Goal: Task Accomplishment & Management: Use online tool/utility

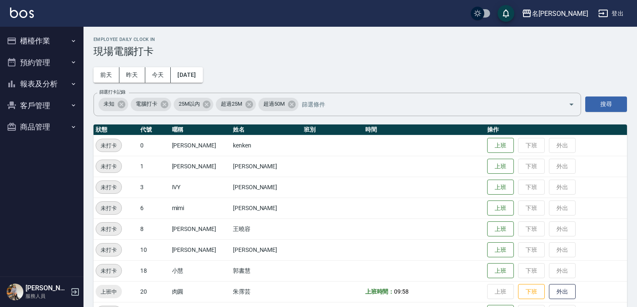
scroll to position [130, 0]
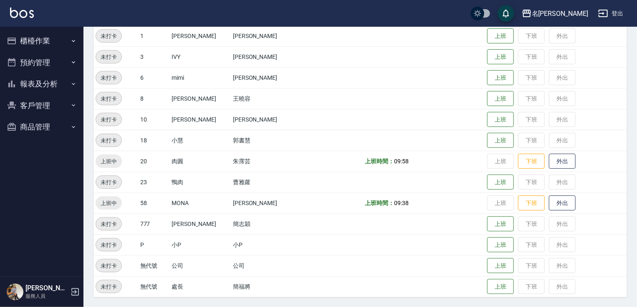
click at [30, 38] on button "櫃檯作業" at bounding box center [41, 41] width 77 height 22
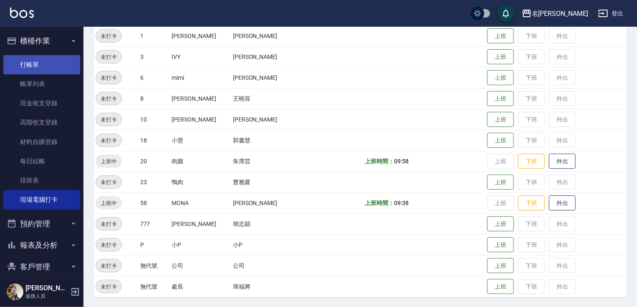
click at [43, 61] on link "打帳單" at bounding box center [41, 64] width 77 height 19
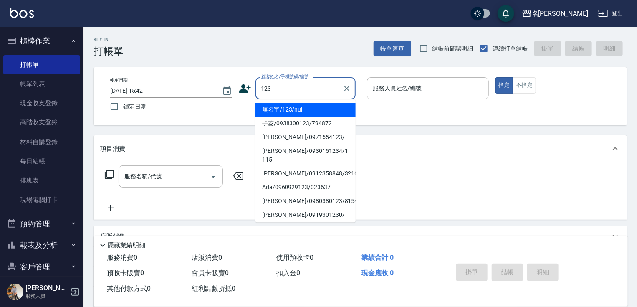
click at [313, 110] on li "無名字/123/null" at bounding box center [305, 110] width 100 height 14
type input "無名字/123/null"
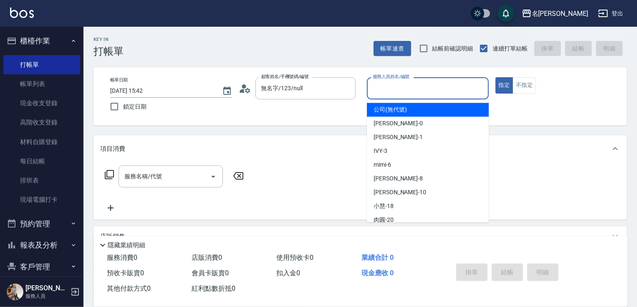
click at [390, 86] on input "服務人員姓名/編號" at bounding box center [428, 88] width 114 height 15
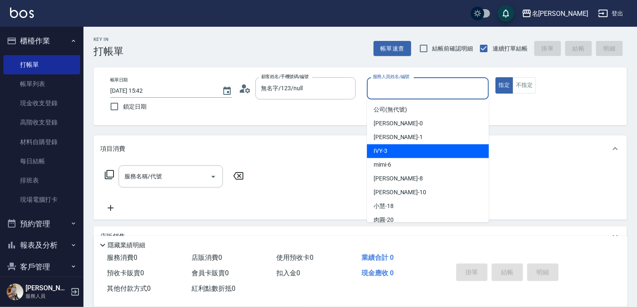
click at [386, 150] on span "IVY -3" at bounding box center [381, 151] width 14 height 9
type input "IVY-3"
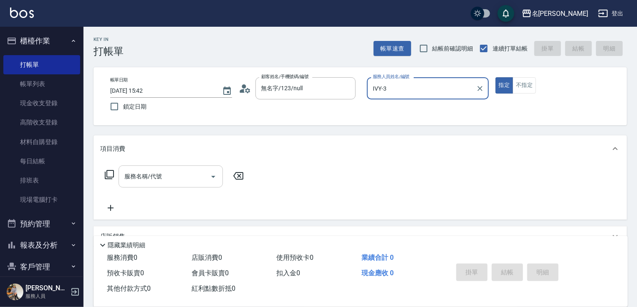
click at [184, 167] on div "服務名稱/代號" at bounding box center [171, 176] width 104 height 22
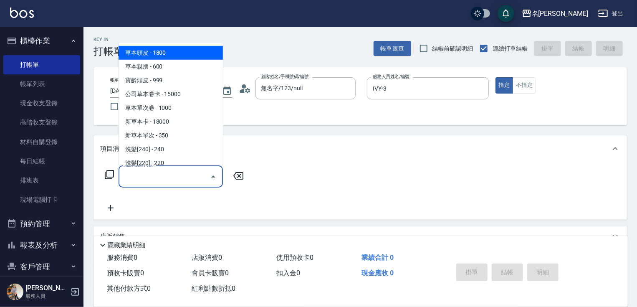
click at [109, 174] on icon at bounding box center [109, 174] width 10 height 10
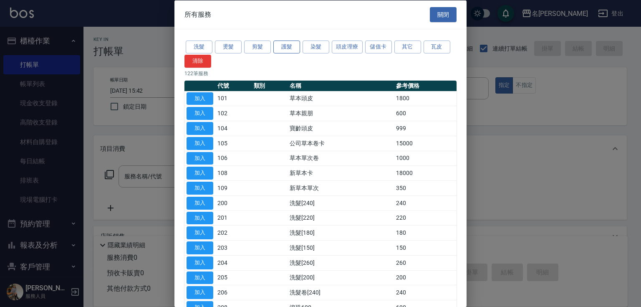
click at [292, 43] on button "護髮" at bounding box center [286, 46] width 27 height 13
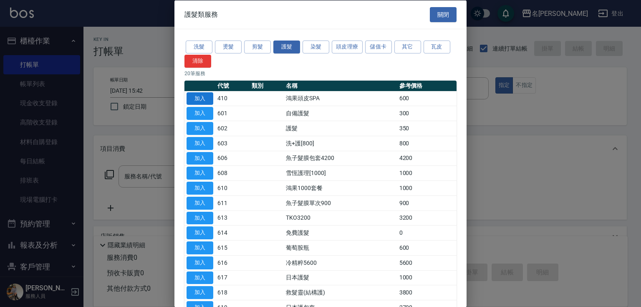
click at [206, 93] on button "加入" at bounding box center [200, 98] width 27 height 13
type input "鴻果頭皮SPA(410)"
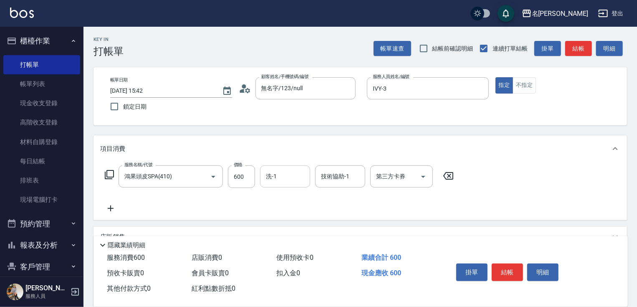
click at [280, 174] on input "洗-1" at bounding box center [285, 176] width 43 height 15
type input "肉圓-20"
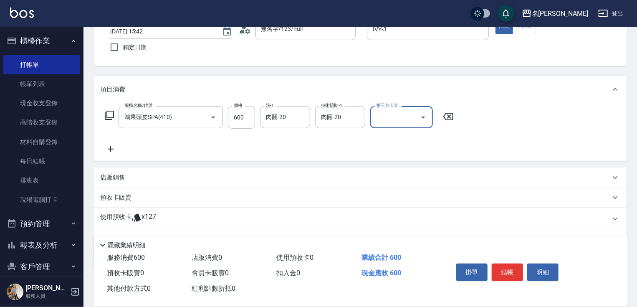
scroll to position [67, 0]
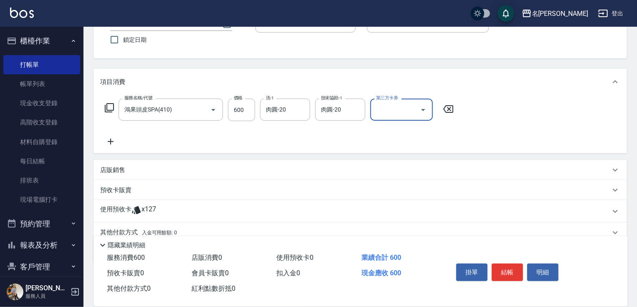
click at [115, 138] on icon at bounding box center [110, 141] width 21 height 10
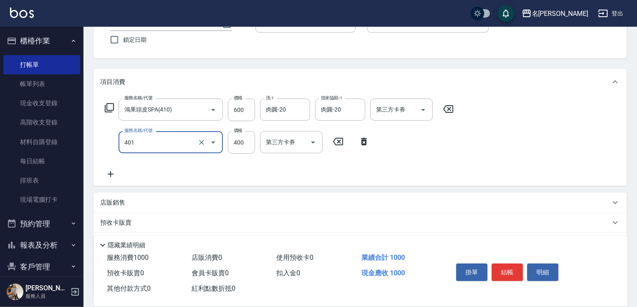
type input "剪髮(400)(401)"
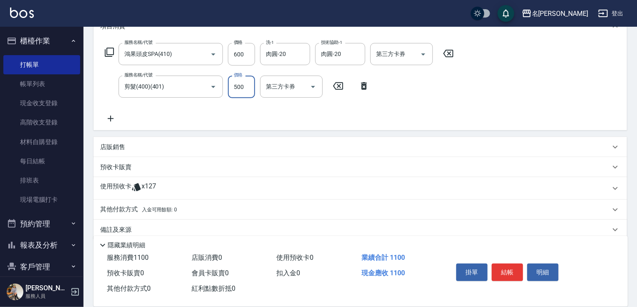
scroll to position [134, 0]
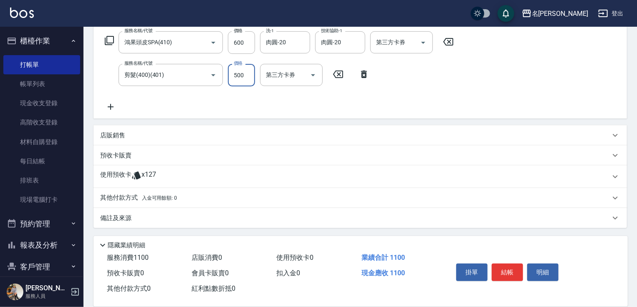
type input "500"
click at [111, 104] on icon at bounding box center [110, 107] width 21 height 10
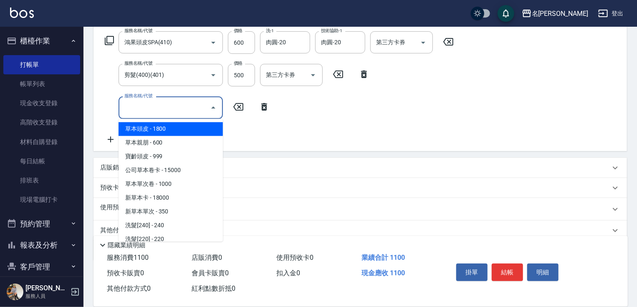
click at [132, 111] on input "服務名稱/代號" at bounding box center [164, 107] width 84 height 15
click at [107, 38] on icon at bounding box center [109, 40] width 10 height 10
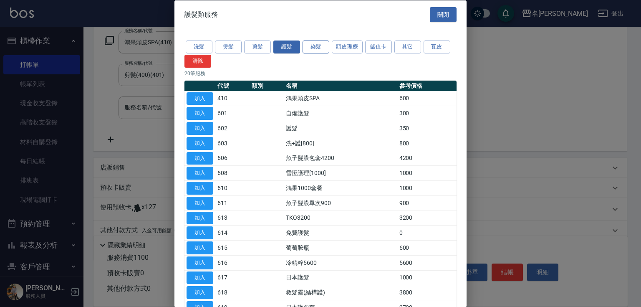
click at [314, 47] on button "染髮" at bounding box center [316, 46] width 27 height 13
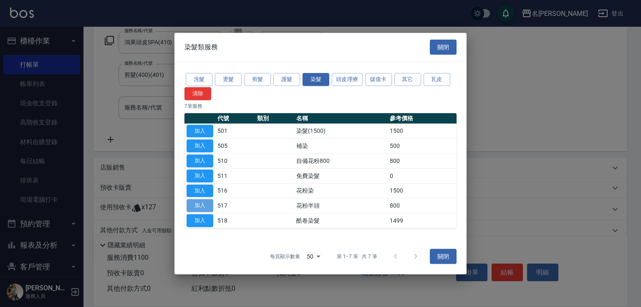
click at [198, 205] on button "加入" at bounding box center [200, 205] width 27 height 13
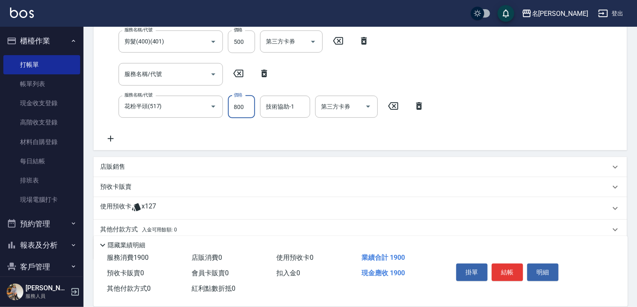
click at [238, 109] on input "800" at bounding box center [241, 107] width 27 height 23
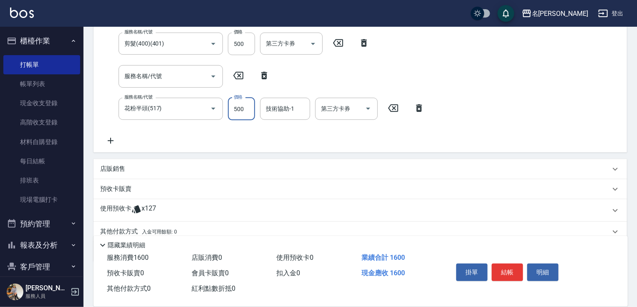
type input "500"
type input "IVY-3"
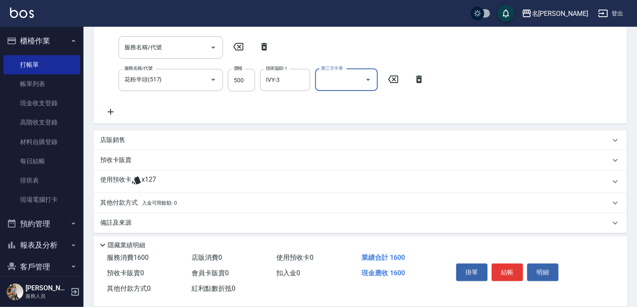
scroll to position [199, 0]
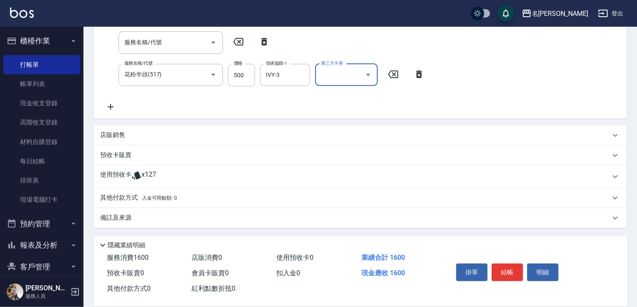
click at [122, 199] on p "其他付款方式 入金可用餘額: 0" at bounding box center [138, 197] width 77 height 9
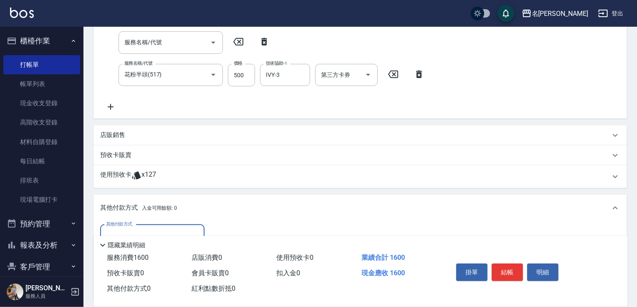
scroll to position [0, 0]
click at [150, 228] on input "其他付款方式" at bounding box center [152, 235] width 97 height 15
click at [155, 267] on span "信用卡" at bounding box center [152, 270] width 104 height 14
type input "信用卡"
click at [215, 229] on input "0" at bounding box center [241, 236] width 63 height 23
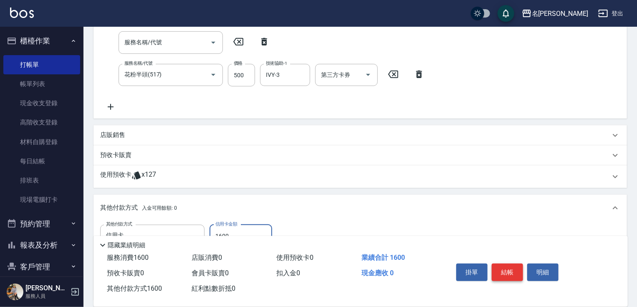
type input "1600"
click at [504, 265] on button "結帳" at bounding box center [507, 272] width 31 height 18
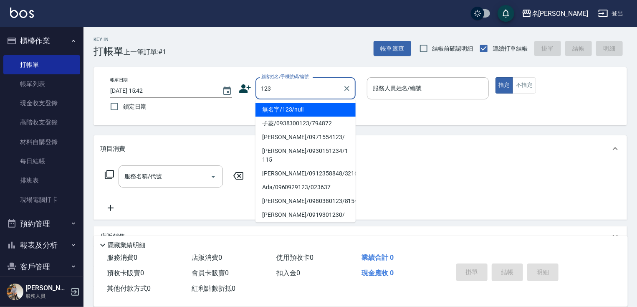
click at [313, 110] on li "無名字/123/null" at bounding box center [305, 110] width 100 height 14
type input "無名字/123/null"
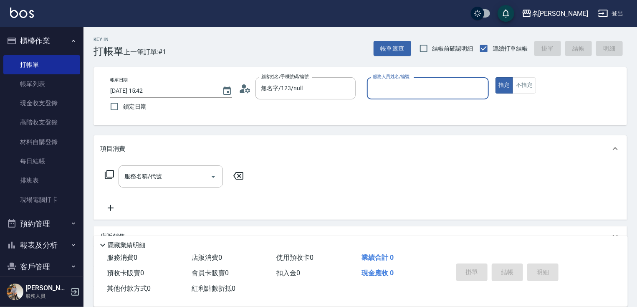
click at [376, 92] on input "服務人員姓名/編號" at bounding box center [428, 88] width 114 height 15
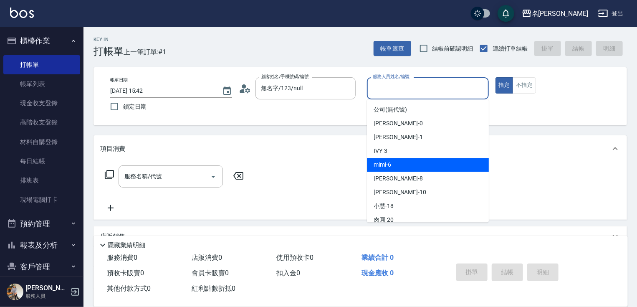
click at [400, 168] on div "mimi -6" at bounding box center [428, 165] width 122 height 14
type input "mimi-6"
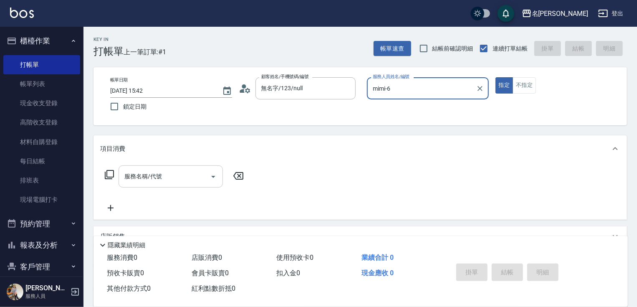
click at [190, 178] on input "服務名稱/代號" at bounding box center [164, 176] width 84 height 15
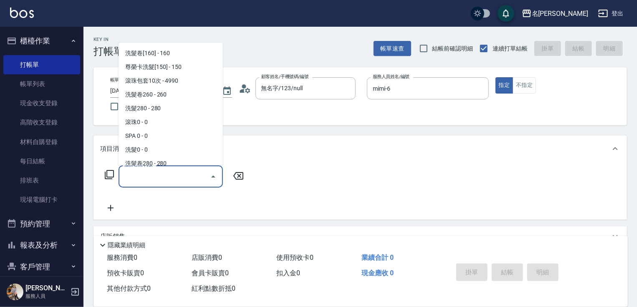
scroll to position [312, 0]
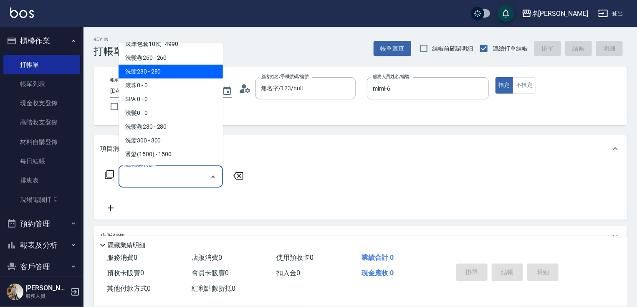
click at [156, 68] on span "洗髮280 - 280" at bounding box center [171, 72] width 104 height 14
type input "洗髮280(228)"
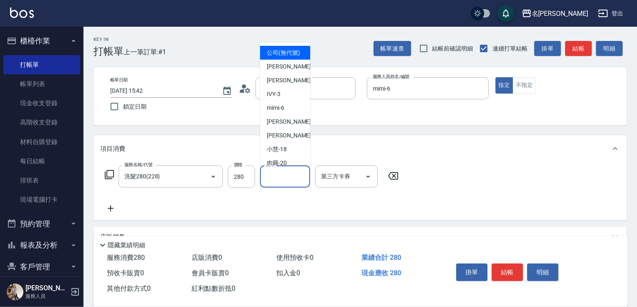
click at [297, 179] on input "洗-1" at bounding box center [285, 176] width 43 height 15
type input "mimi-6"
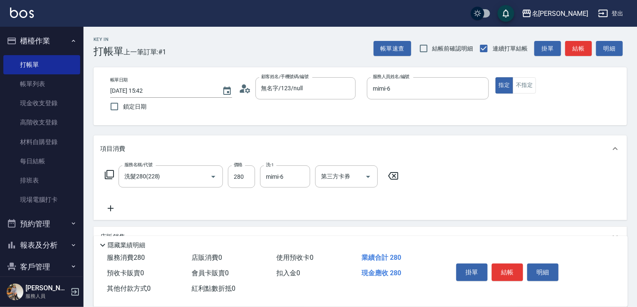
click at [109, 210] on icon at bounding box center [110, 208] width 21 height 10
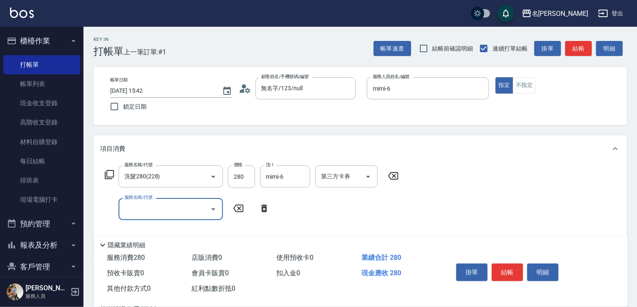
click at [127, 210] on input "服務名稱/代號" at bounding box center [164, 209] width 84 height 15
type input "剪髮(400)(401)"
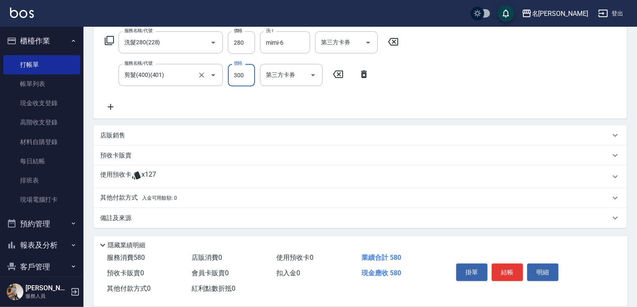
scroll to position [0, 0]
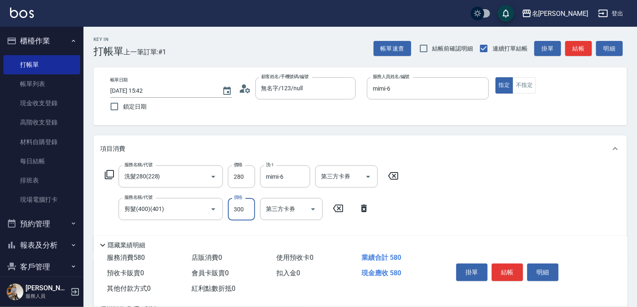
type input "300"
click at [132, 287] on span "其他付款方式 0" at bounding box center [129, 288] width 44 height 8
click at [137, 290] on span "其他付款方式 0" at bounding box center [129, 288] width 44 height 8
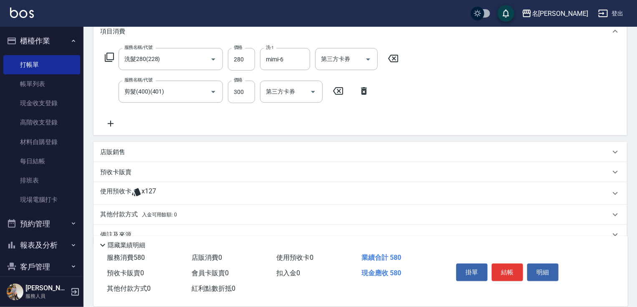
scroll to position [134, 0]
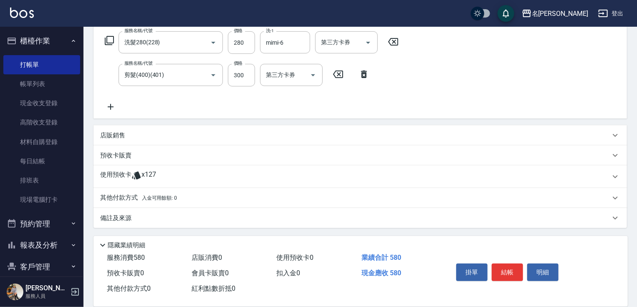
click at [122, 194] on p "其他付款方式 入金可用餘額: 0" at bounding box center [138, 197] width 77 height 9
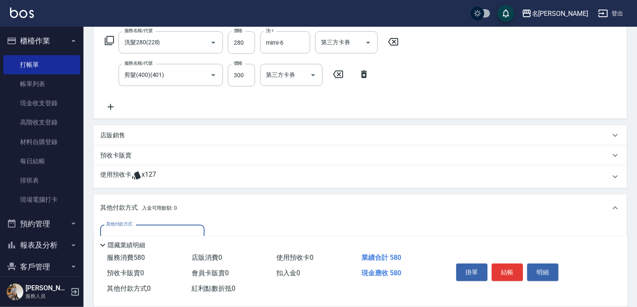
scroll to position [0, 0]
click at [142, 231] on input "其他付款方式" at bounding box center [152, 235] width 97 height 15
drag, startPoint x: 136, startPoint y: 266, endPoint x: 151, endPoint y: 265, distance: 14.3
click at [140, 266] on span "信用卡" at bounding box center [152, 271] width 104 height 14
type input "信用卡"
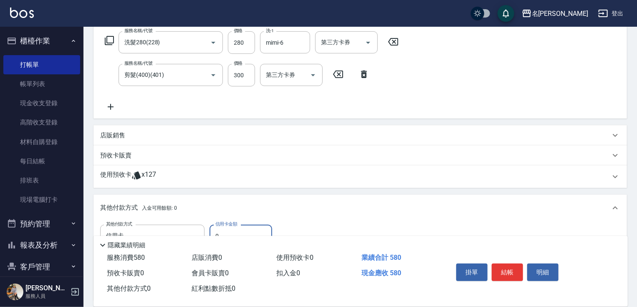
click at [214, 230] on input "0" at bounding box center [241, 236] width 63 height 23
drag, startPoint x: 245, startPoint y: 235, endPoint x: 244, endPoint y: 230, distance: 4.3
click at [245, 232] on div "Key In 打帳單 上一筆訂單:#1 帳單速查 結帳前確認明細 連續打單結帳 掛單 結帳 明細 帳單日期 [DATE] 15:42 鎖定日期 顧客姓名/手機…" at bounding box center [359, 149] width 553 height 513
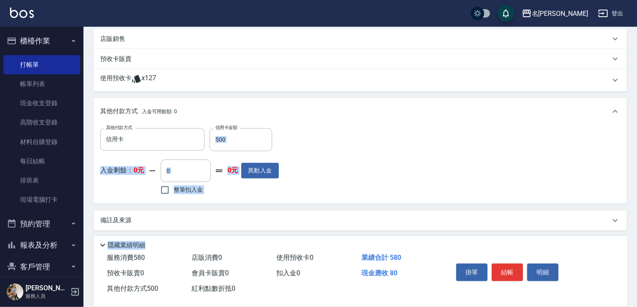
scroll to position [233, 0]
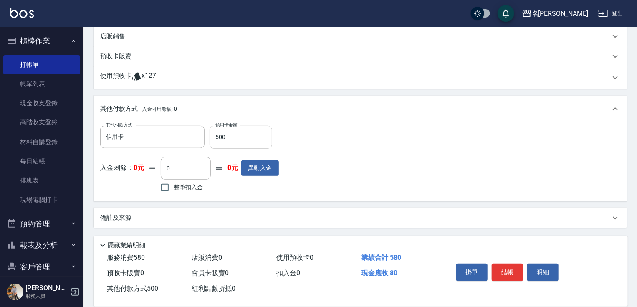
click at [234, 141] on input "500" at bounding box center [241, 137] width 63 height 23
type input "580"
drag, startPoint x: 510, startPoint y: 272, endPoint x: 509, endPoint y: 264, distance: 8.0
click at [509, 270] on button "結帳" at bounding box center [507, 272] width 31 height 18
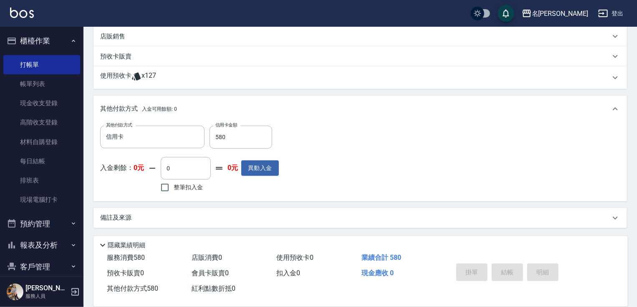
type input "[DATE] 15:43"
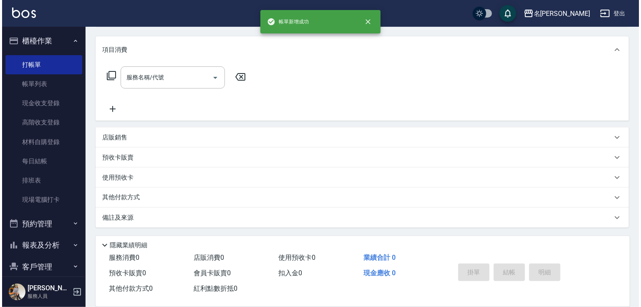
scroll to position [0, 0]
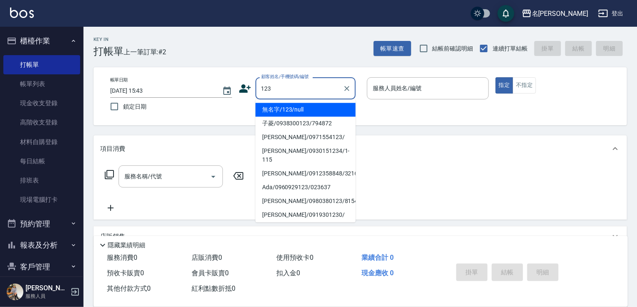
click at [306, 107] on li "無名字/123/null" at bounding box center [305, 110] width 100 height 14
type input "無名字/123/null"
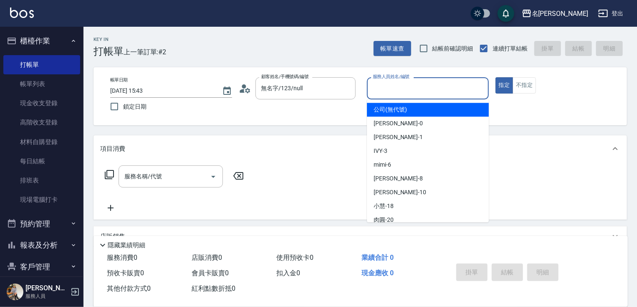
click at [411, 81] on input "服務人員姓名/編號" at bounding box center [428, 88] width 114 height 15
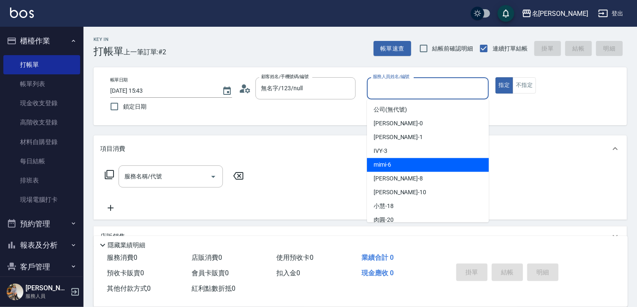
drag, startPoint x: 395, startPoint y: 164, endPoint x: 362, endPoint y: 166, distance: 33.4
click at [390, 165] on div "mimi -6" at bounding box center [428, 165] width 122 height 14
type input "mimi-6"
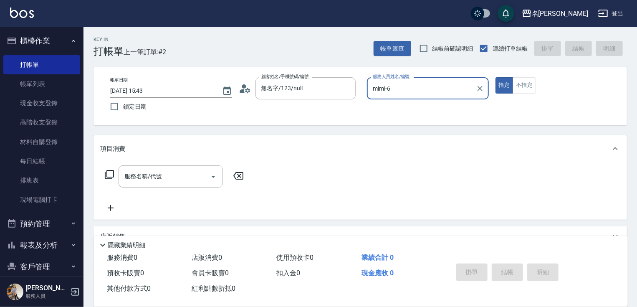
click at [109, 174] on icon at bounding box center [109, 174] width 10 height 10
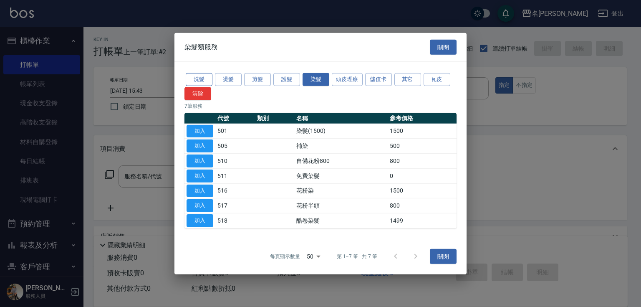
click at [196, 81] on button "洗髮" at bounding box center [199, 79] width 27 height 13
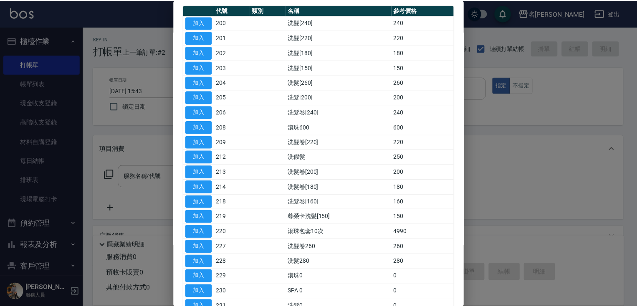
scroll to position [87, 0]
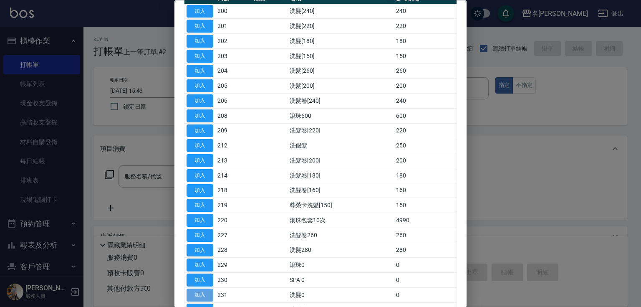
click at [202, 296] on button "加入" at bounding box center [200, 294] width 27 height 13
type input "洗髮0(231)"
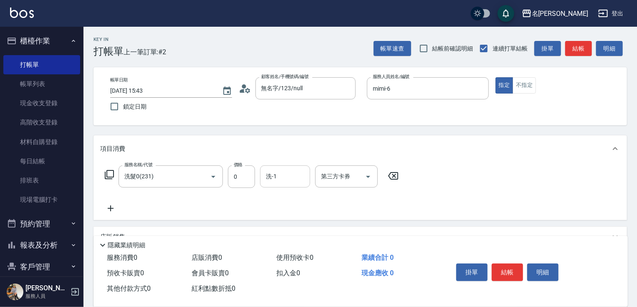
click at [280, 169] on input "洗-1" at bounding box center [285, 176] width 43 height 15
type input "鴨肉-23"
drag, startPoint x: 507, startPoint y: 270, endPoint x: 504, endPoint y: 260, distance: 10.8
click at [506, 265] on button "結帳" at bounding box center [507, 272] width 31 height 18
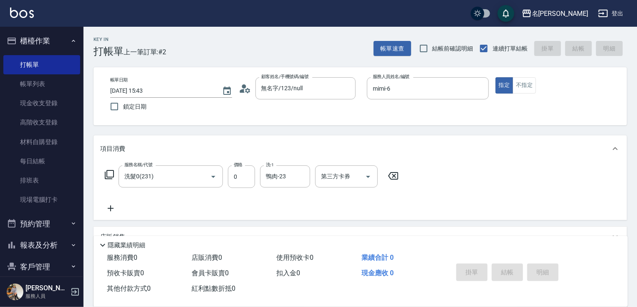
type input "[DATE] 15:44"
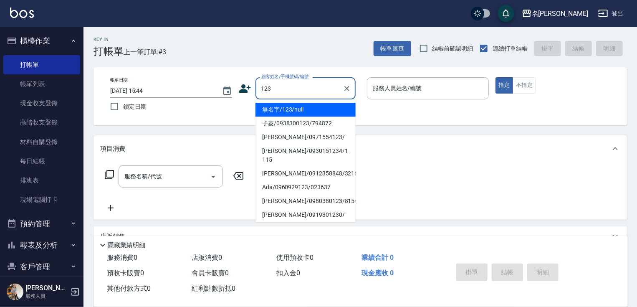
click at [303, 106] on li "無名字/123/null" at bounding box center [305, 110] width 100 height 14
type input "無名字/123/null"
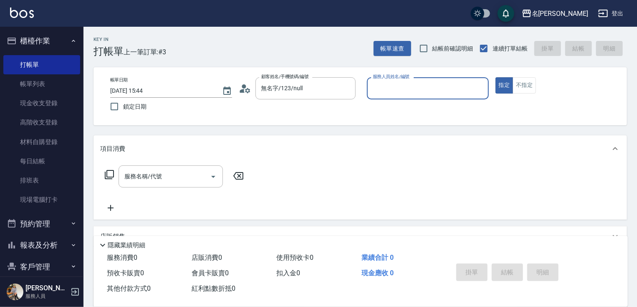
click at [412, 91] on input "服務人員姓名/編號" at bounding box center [428, 88] width 114 height 15
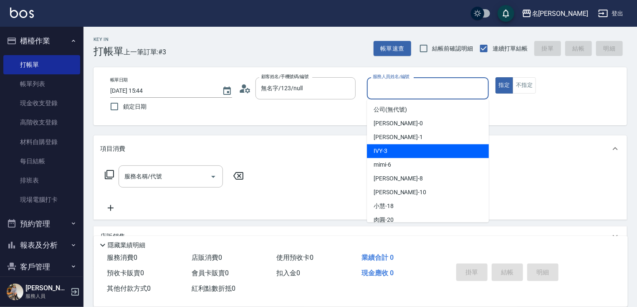
click at [391, 147] on div "IVY -3" at bounding box center [428, 151] width 122 height 14
type input "IVY-3"
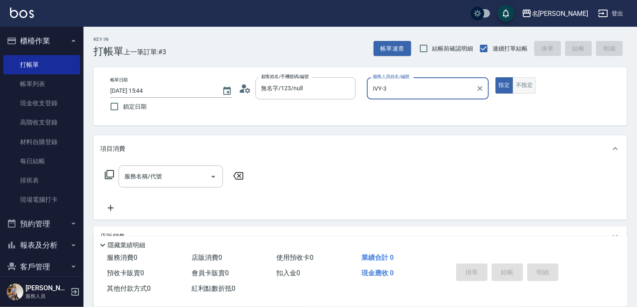
click at [518, 85] on button "不指定" at bounding box center [524, 85] width 23 height 16
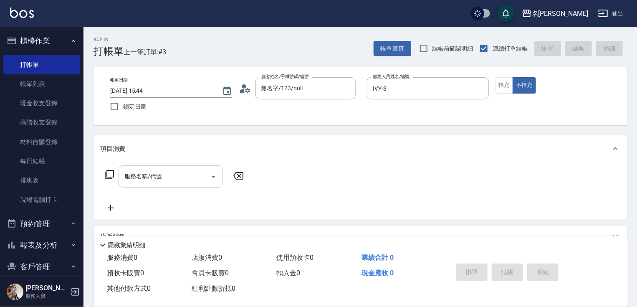
click at [168, 184] on input "服務名稱/代號" at bounding box center [164, 176] width 84 height 15
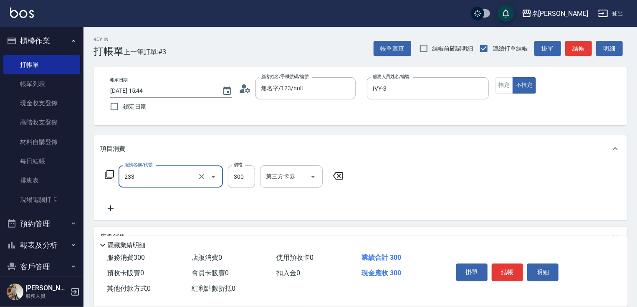
type input "洗髮300(233)"
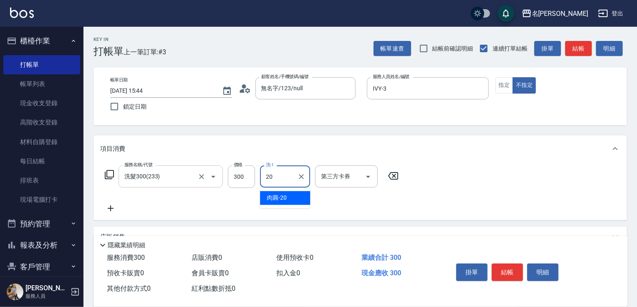
type input "肉圓-20"
click at [106, 211] on icon at bounding box center [110, 208] width 21 height 10
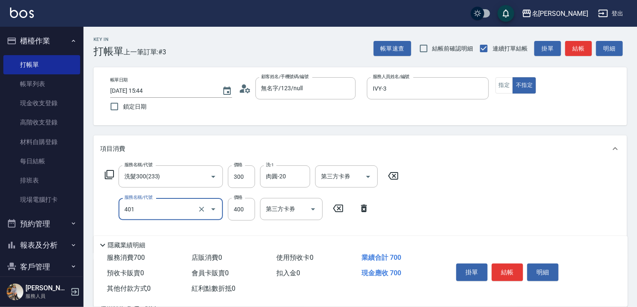
type input "剪髮(400)(401)"
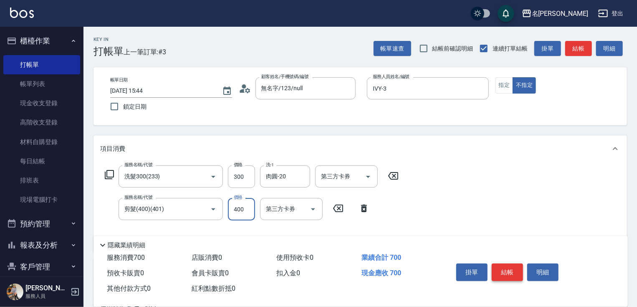
click at [510, 274] on button "結帳" at bounding box center [507, 272] width 31 height 18
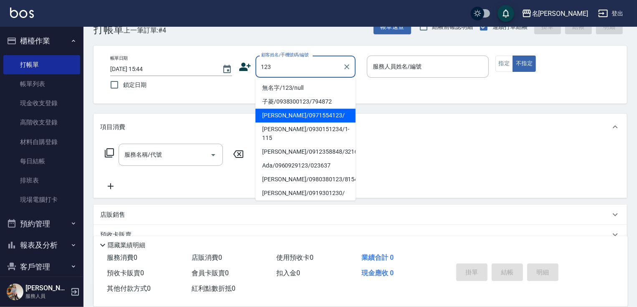
scroll to position [33, 0]
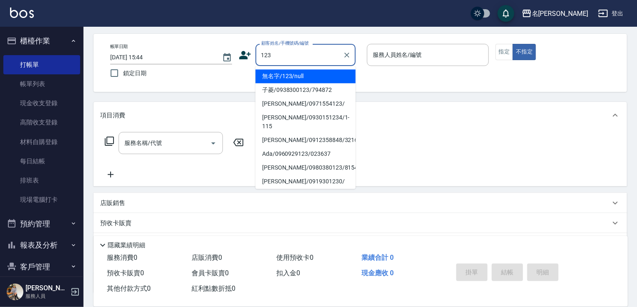
click at [314, 77] on li "無名字/123/null" at bounding box center [305, 76] width 100 height 14
type input "無名字/123/null"
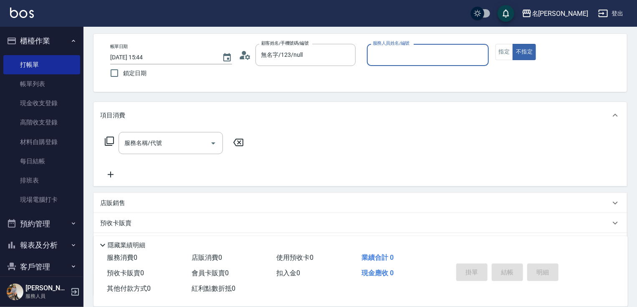
click at [386, 56] on input "服務人員姓名/編號" at bounding box center [428, 55] width 114 height 15
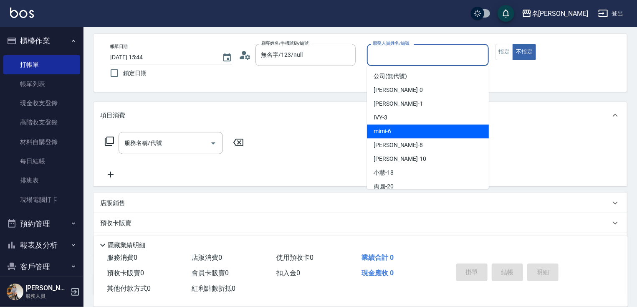
drag, startPoint x: 399, startPoint y: 131, endPoint x: 444, endPoint y: 86, distance: 64.3
click at [399, 129] on div "mimi -6" at bounding box center [428, 131] width 122 height 14
type input "mimi-6"
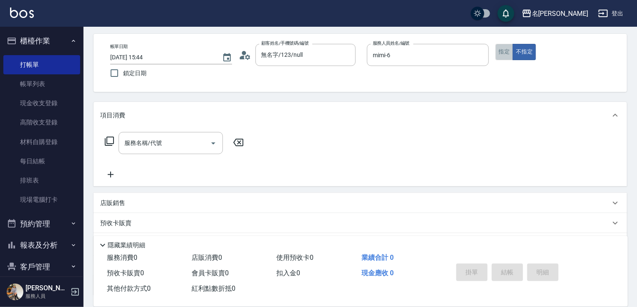
click at [504, 55] on button "指定" at bounding box center [504, 52] width 18 height 16
click at [174, 140] on input "服務名稱/代號" at bounding box center [164, 143] width 84 height 15
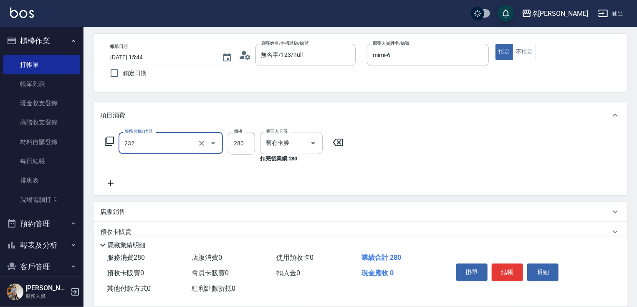
type input "洗髮卷280(232)"
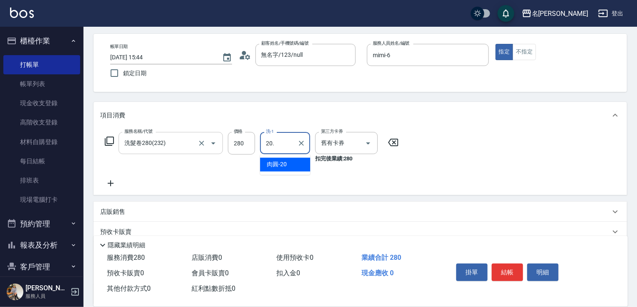
type input "20."
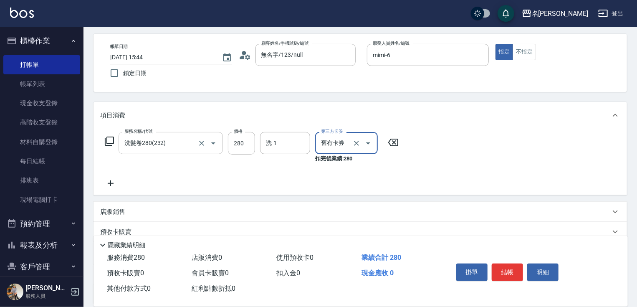
scroll to position [67, 0]
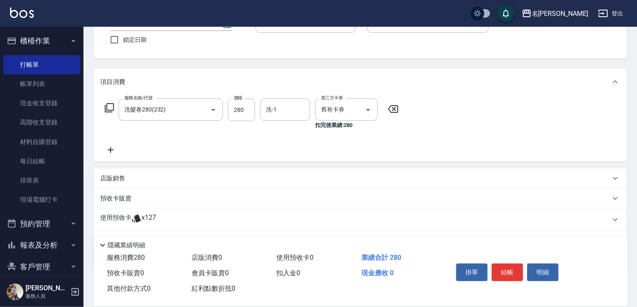
click at [298, 123] on div "洗-1 洗-1" at bounding box center [287, 114] width 55 height 31
click at [296, 118] on div "洗-1" at bounding box center [285, 110] width 50 height 22
type input "肉圓-20"
click at [112, 151] on icon at bounding box center [110, 150] width 21 height 10
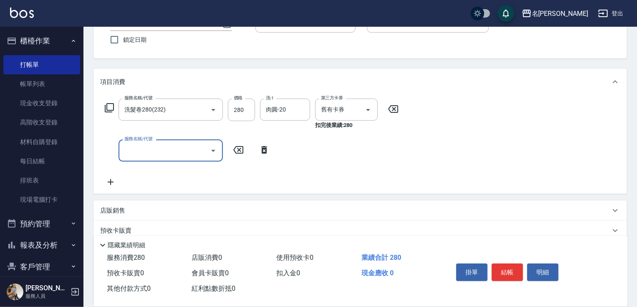
click at [129, 154] on input "服務名稱/代號" at bounding box center [164, 150] width 84 height 15
type input "潤絲20(801)"
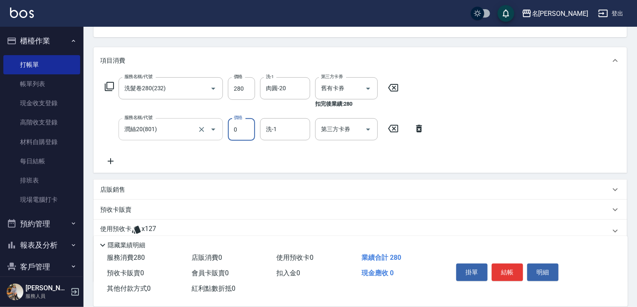
type input "0"
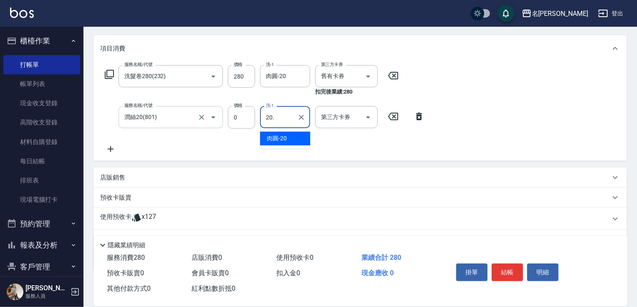
type input "20."
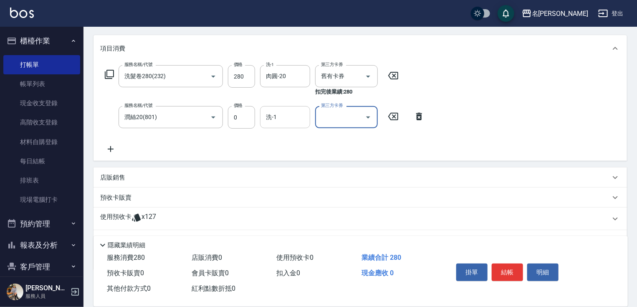
click at [275, 119] on input "洗-1" at bounding box center [285, 117] width 43 height 15
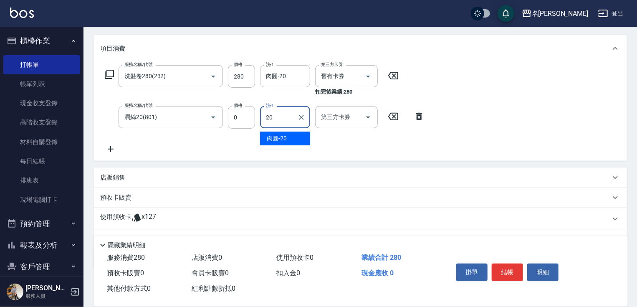
type input "肉圓-20"
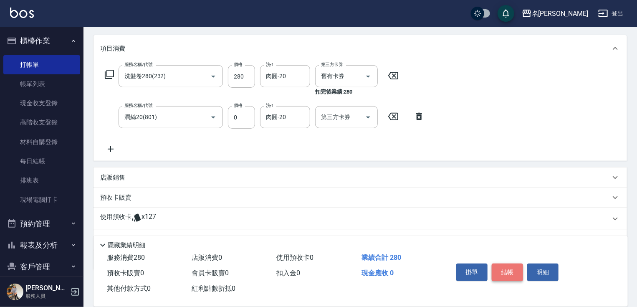
click at [502, 273] on button "結帳" at bounding box center [507, 272] width 31 height 18
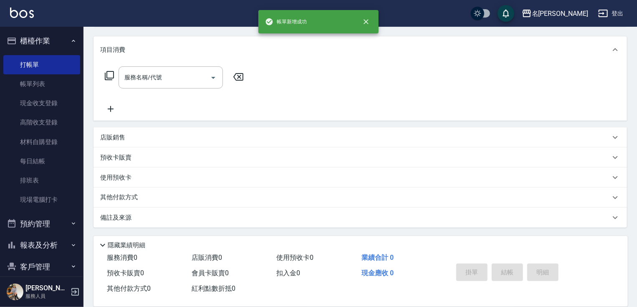
scroll to position [0, 0]
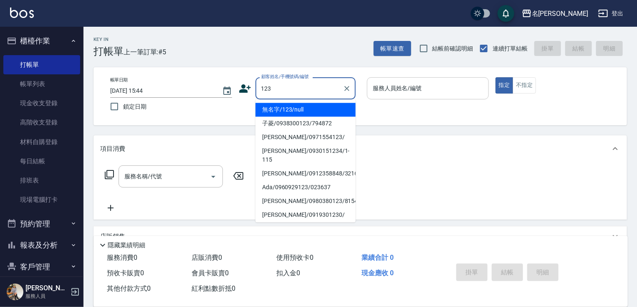
drag, startPoint x: 321, startPoint y: 110, endPoint x: 407, endPoint y: 93, distance: 88.4
click at [323, 110] on li "無名字/123/null" at bounding box center [305, 110] width 100 height 14
type input "無名字/123/null"
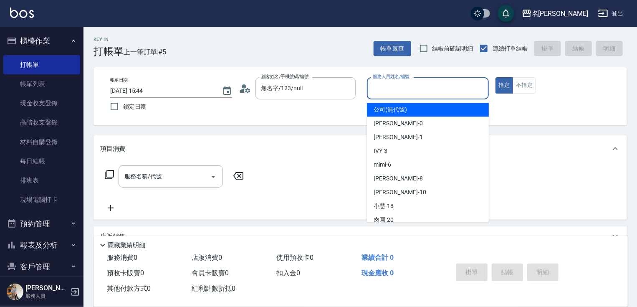
click at [409, 93] on input "服務人員姓名/編號" at bounding box center [428, 88] width 114 height 15
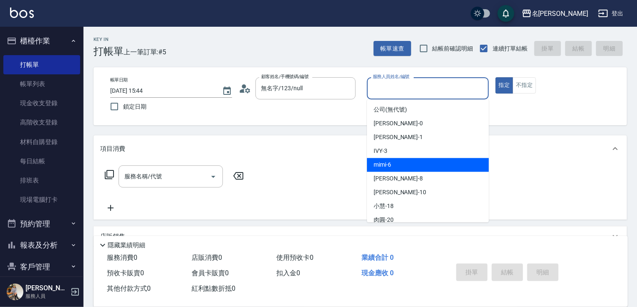
click at [404, 159] on div "mimi -6" at bounding box center [428, 165] width 122 height 14
type input "mimi-6"
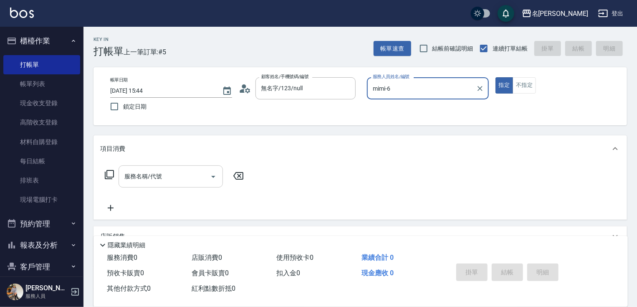
click at [172, 170] on input "服務名稱/代號" at bounding box center [164, 176] width 84 height 15
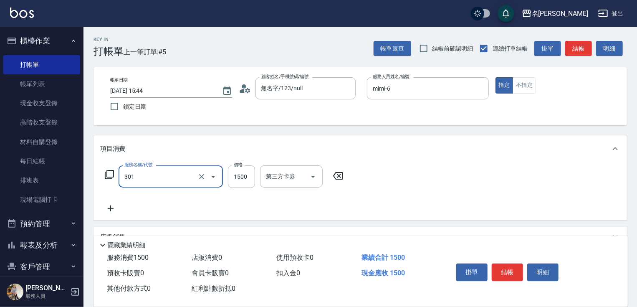
type input "燙髮(1500)(301)"
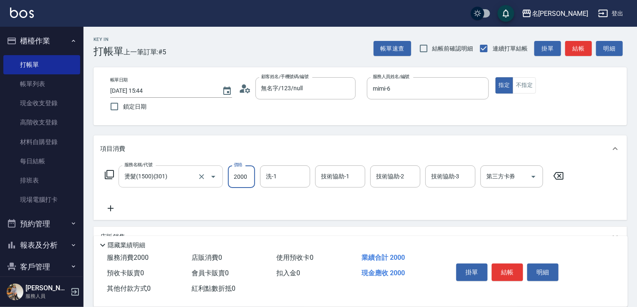
type input "2000"
type input "mimi-6"
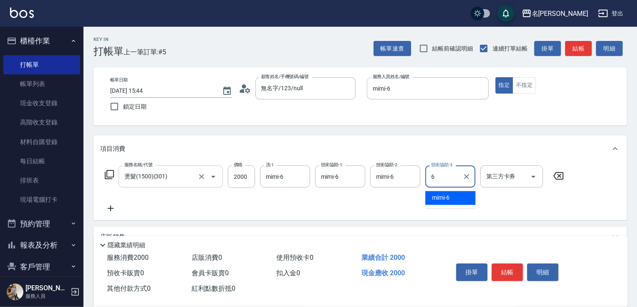
type input "mimi-6"
click at [113, 207] on icon at bounding box center [110, 208] width 21 height 10
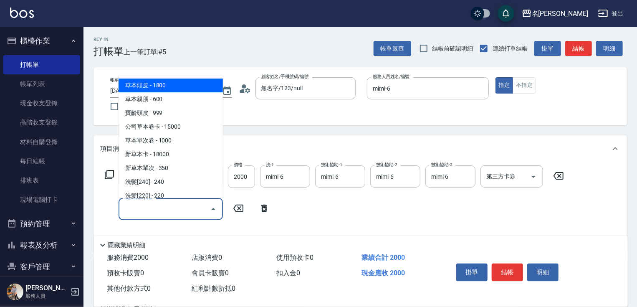
click at [127, 207] on input "服務名稱/代號" at bounding box center [164, 209] width 84 height 15
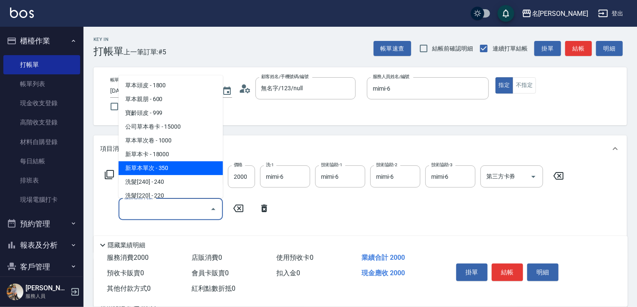
click at [179, 165] on span "新草本單次 - 350" at bounding box center [171, 168] width 104 height 14
type input "新草本單次(109)"
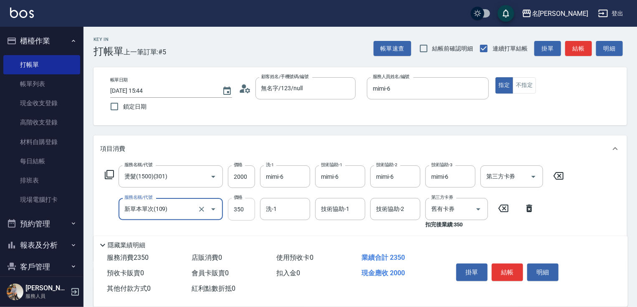
click at [234, 207] on input "350" at bounding box center [241, 209] width 27 height 23
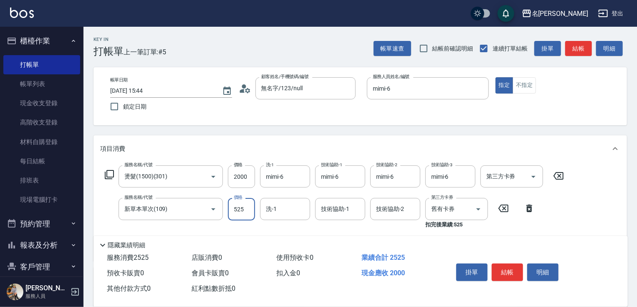
type input "525"
type input "5"
type input "mimi-6"
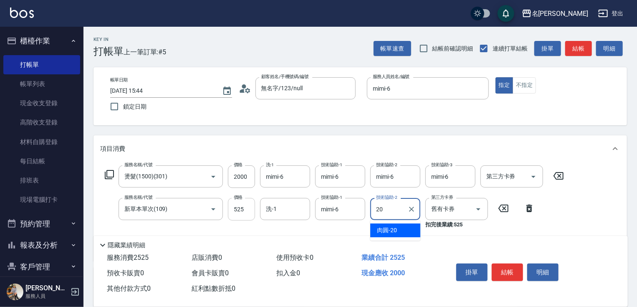
type input "肉圓-20"
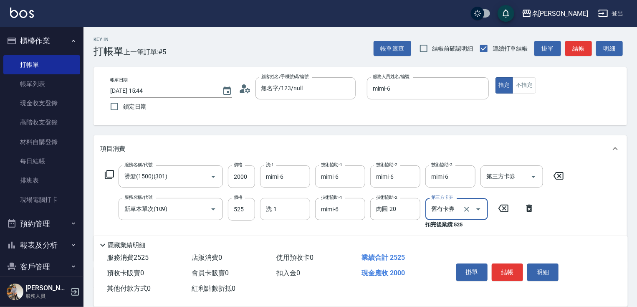
click at [270, 209] on div "洗-1 洗-1" at bounding box center [285, 209] width 50 height 22
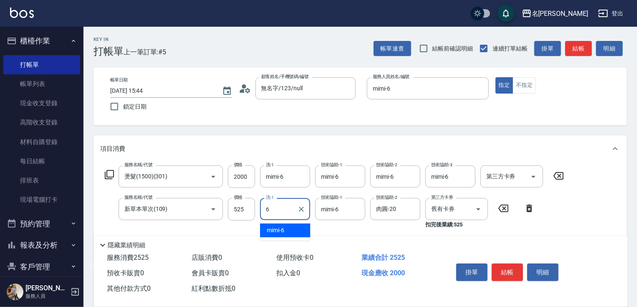
type input "mimi-6"
click at [505, 263] on button "結帳" at bounding box center [507, 272] width 31 height 18
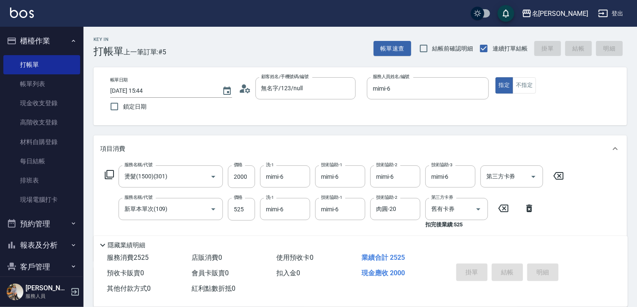
type input "[DATE] 15:45"
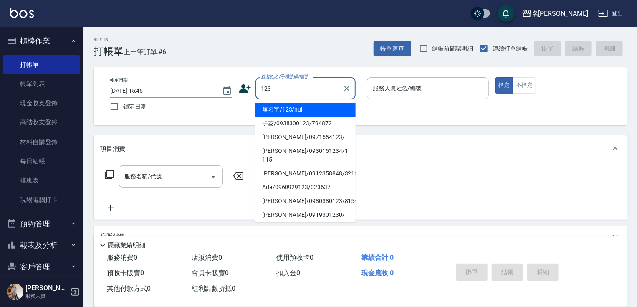
click at [320, 108] on li "無名字/123/null" at bounding box center [305, 110] width 100 height 14
type input "無名字/123/null"
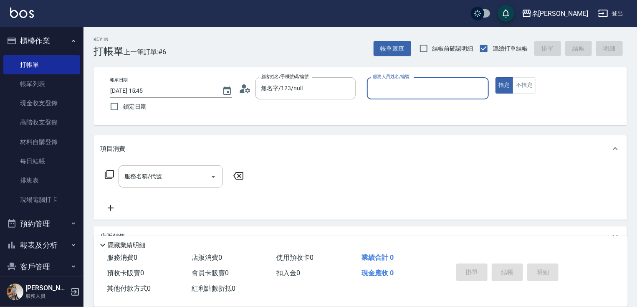
click at [318, 107] on div "帳單日期 [DATE] 15:45 鎖定日期 顧客姓名/手機號碼/編號 無名字/123/null 顧客姓名/手機號碼/編號 服務人員姓名/編號 服務人員姓名/…" at bounding box center [360, 96] width 513 height 38
click at [406, 93] on input "服務人員姓名/編號" at bounding box center [428, 88] width 114 height 15
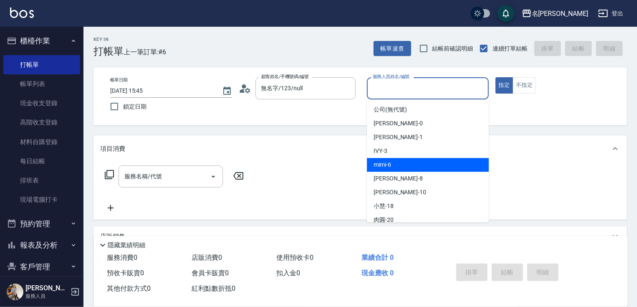
click at [401, 162] on div "mimi -6" at bounding box center [428, 165] width 122 height 14
type input "mimi-6"
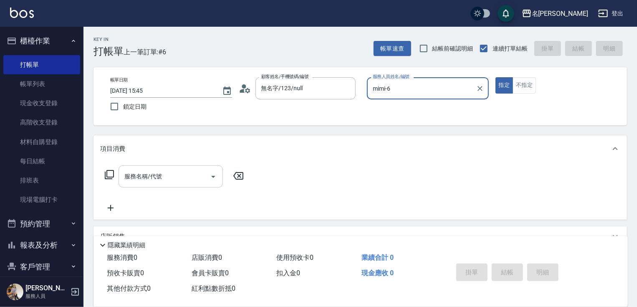
click at [175, 179] on input "服務名稱/代號" at bounding box center [164, 176] width 84 height 15
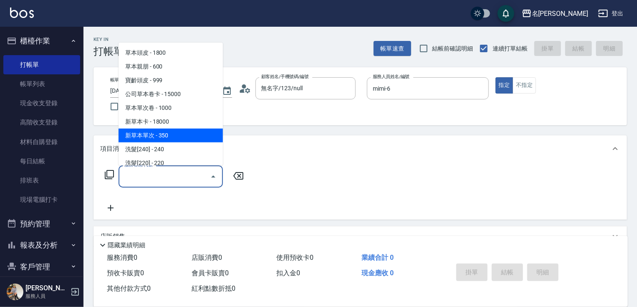
click at [174, 134] on span "新草本單次 - 350" at bounding box center [171, 136] width 104 height 14
type input "新草本單次(109)"
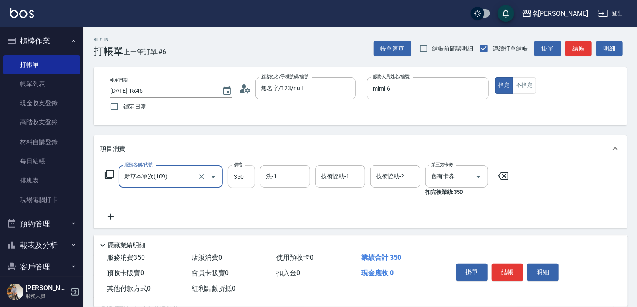
click at [243, 176] on input "350" at bounding box center [241, 176] width 27 height 23
type input "25"
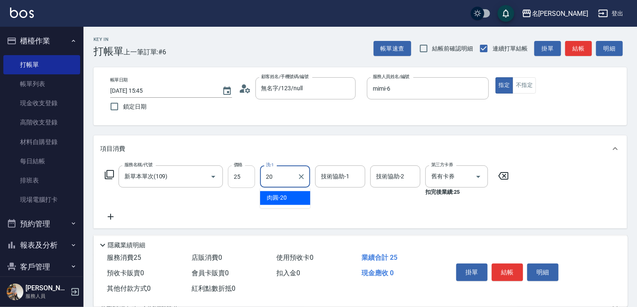
type input "肉圓-20"
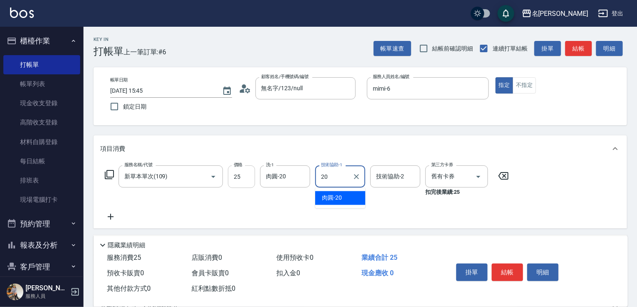
type input "肉圓-20"
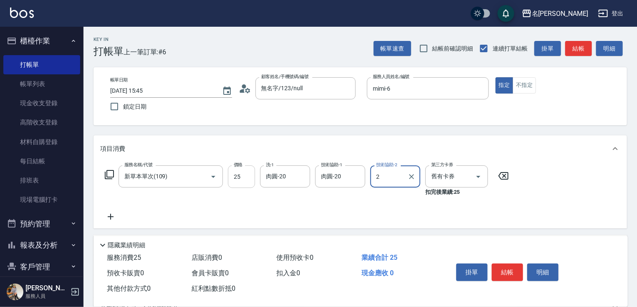
type input "2"
click at [232, 180] on input "25" at bounding box center [241, 176] width 27 height 23
type input "525"
click at [404, 172] on input "技術協助-2" at bounding box center [395, 176] width 43 height 15
type input "肉圓-20"
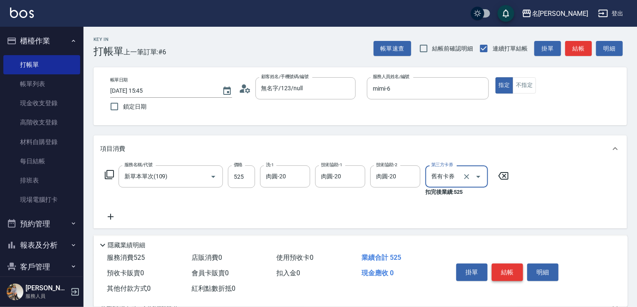
click at [508, 272] on button "結帳" at bounding box center [507, 272] width 31 height 18
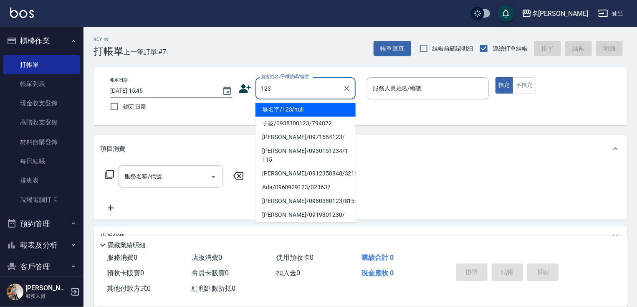
click at [306, 113] on li "無名字/123/null" at bounding box center [305, 110] width 100 height 14
type input "無名字/123/null"
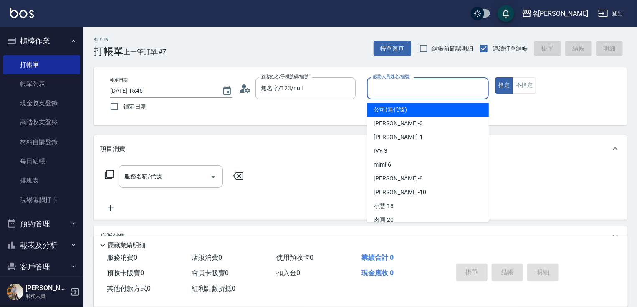
click at [415, 91] on input "服務人員姓名/編號" at bounding box center [428, 88] width 114 height 15
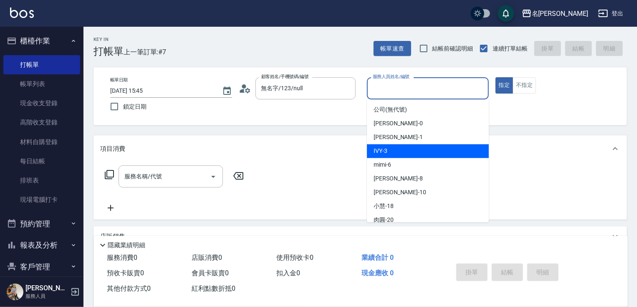
click at [391, 149] on div "IVY -3" at bounding box center [428, 151] width 122 height 14
type input "IVY-3"
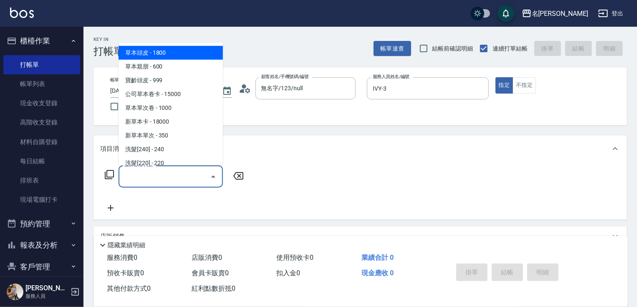
click at [192, 172] on input "服務名稱/代號" at bounding box center [164, 176] width 84 height 15
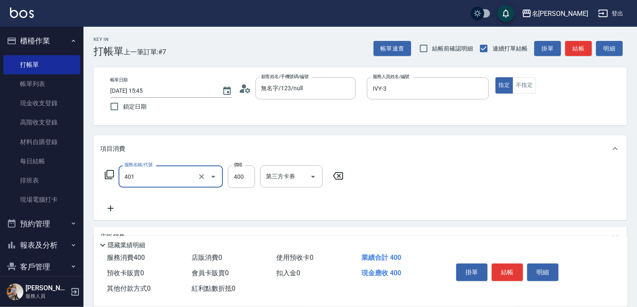
type input "剪髮(400)(401)"
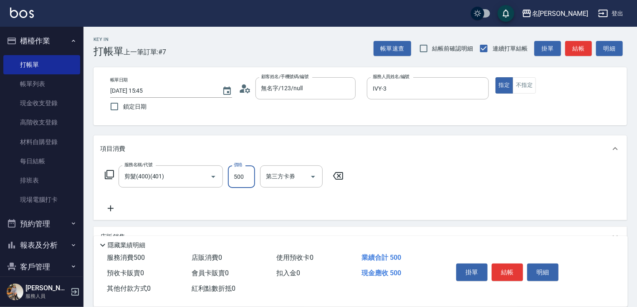
type input "500"
click at [109, 212] on icon at bounding box center [110, 208] width 21 height 10
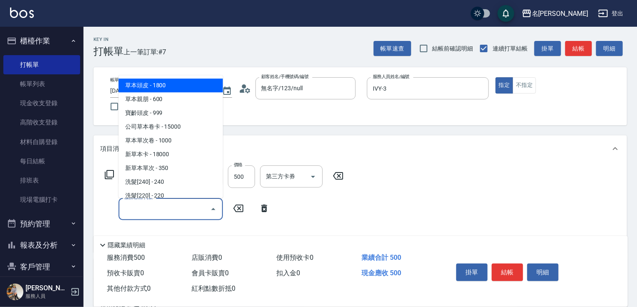
click at [151, 209] on input "服務名稱/代號" at bounding box center [164, 209] width 84 height 15
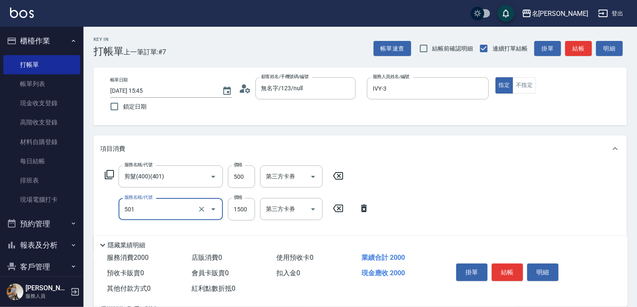
type input "染髮(1500)(501)"
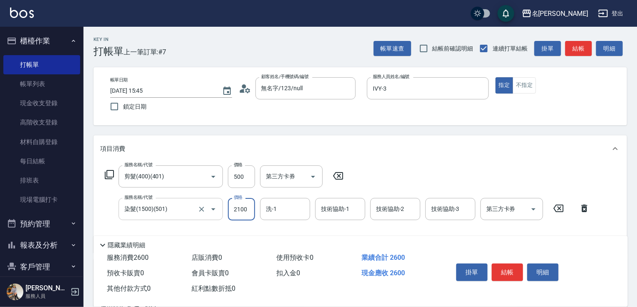
type input "2100"
type input "IVY-3"
type input "3."
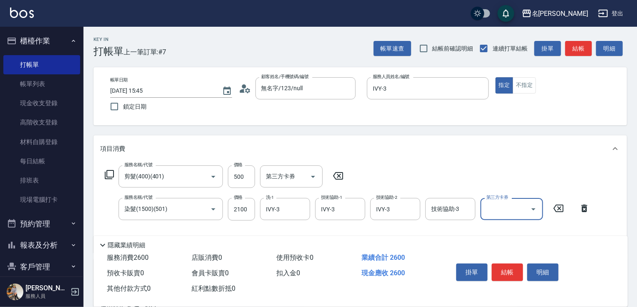
click at [437, 212] on div "技術協助-3 技術協助-3" at bounding box center [450, 209] width 50 height 22
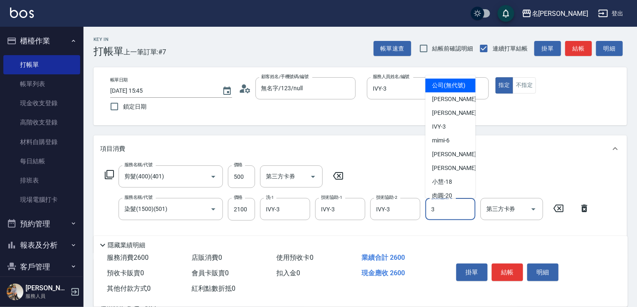
type input "IVY-3"
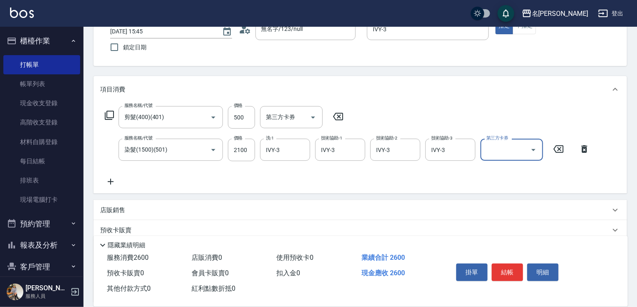
scroll to position [134, 0]
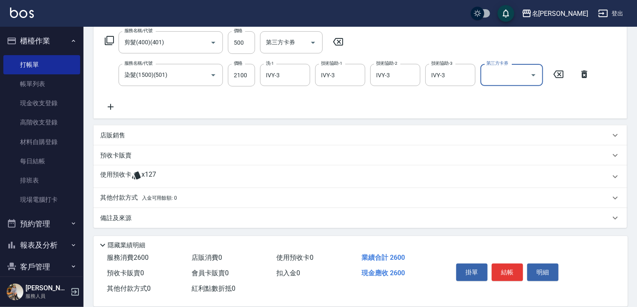
click at [123, 194] on p "其他付款方式 入金可用餘額: 0" at bounding box center [138, 197] width 77 height 9
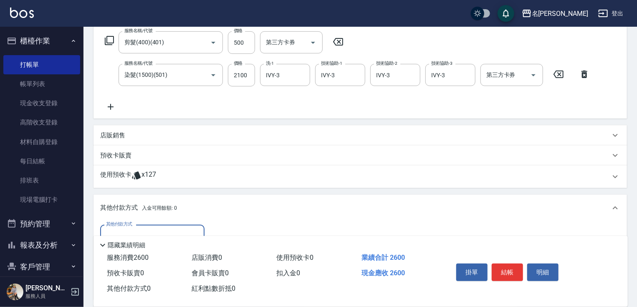
scroll to position [0, 0]
click at [160, 225] on div "其他付款方式" at bounding box center [152, 236] width 104 height 22
drag, startPoint x: 145, startPoint y: 271, endPoint x: 182, endPoint y: 254, distance: 40.9
click at [145, 270] on span "信用卡" at bounding box center [152, 271] width 104 height 14
type input "信用卡"
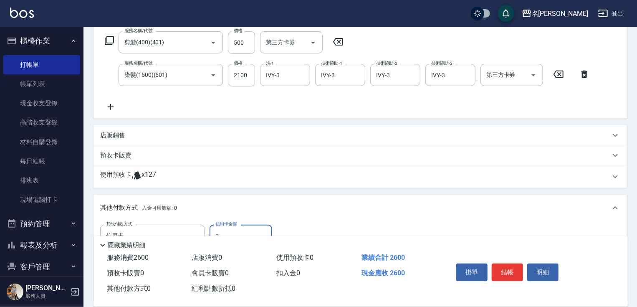
click at [214, 231] on input "0" at bounding box center [241, 236] width 63 height 23
type input "2600"
click at [505, 270] on button "結帳" at bounding box center [507, 272] width 31 height 18
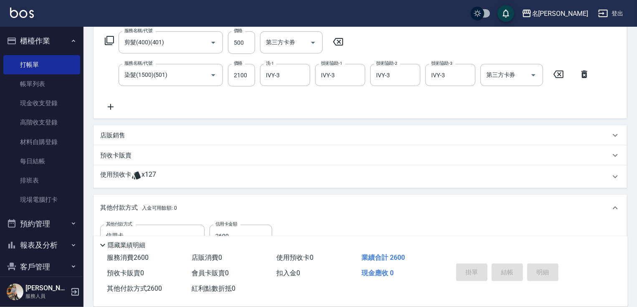
type input "[DATE] 15:46"
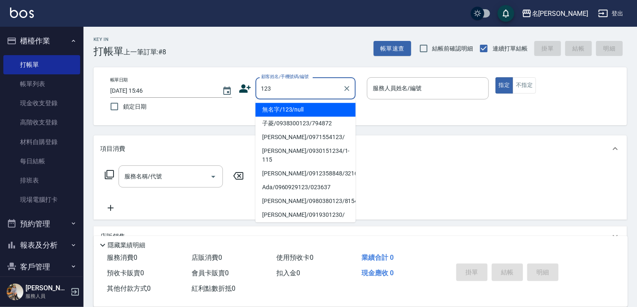
click at [327, 111] on li "無名字/123/null" at bounding box center [305, 110] width 100 height 14
type input "無名字/123/null"
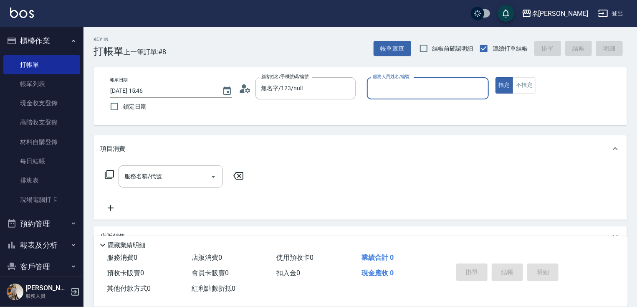
click at [381, 91] on input "服務人員姓名/編號" at bounding box center [428, 88] width 114 height 15
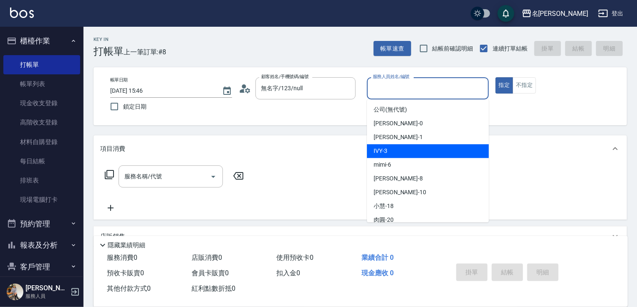
click at [383, 148] on span "IVY -3" at bounding box center [381, 151] width 14 height 9
type input "IVY-3"
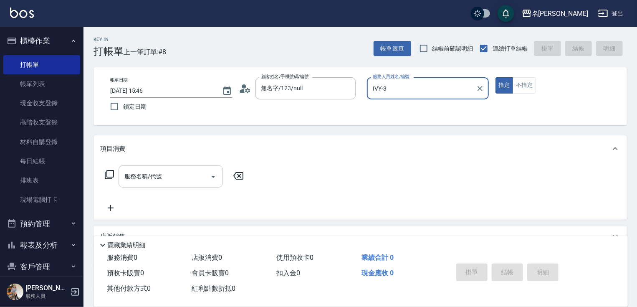
click at [162, 168] on div "服務名稱/代號" at bounding box center [171, 176] width 104 height 22
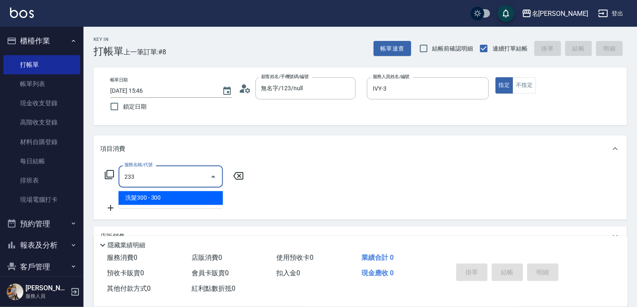
type input "洗髮300(233)"
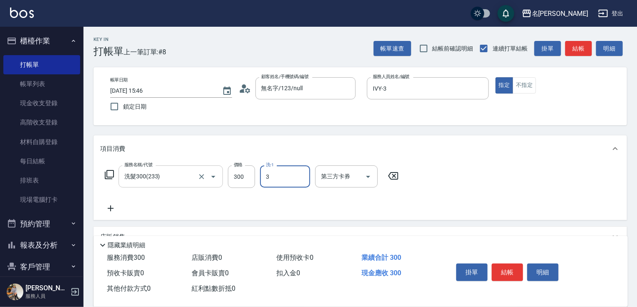
type input "IVY-3"
click at [110, 211] on icon at bounding box center [110, 208] width 21 height 10
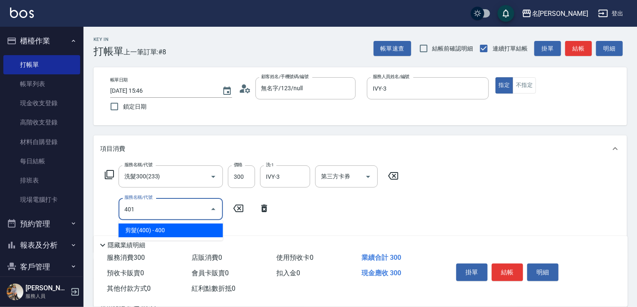
type input "剪髮(400)(401)"
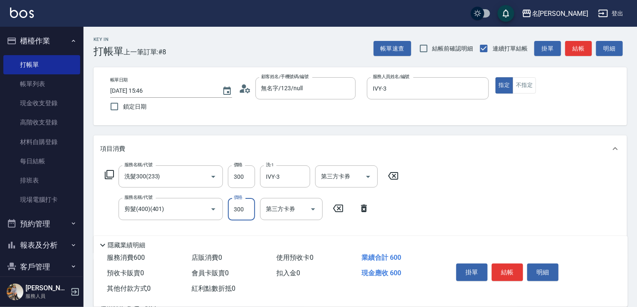
type input "300"
drag, startPoint x: 634, startPoint y: 135, endPoint x: 636, endPoint y: 141, distance: 6.7
click at [636, 141] on div "Key In 打帳單 上一筆訂單:#8 帳單速查 結帳前確認明細 連續打單結帳 掛單 結帳 明細 帳單日期 [DATE] 15:46 鎖定日期 顧客姓名/手機…" at bounding box center [359, 234] width 553 height 414
drag, startPoint x: 637, startPoint y: 152, endPoint x: 641, endPoint y: 192, distance: 40.3
click at [637, 192] on html "名留竹林 登出 櫃檯作業 打帳單 帳單列表 現金收支登錄 高階收支登錄 材料自購登錄 每日結帳 排班表 現場電腦打卡 預約管理 預約管理 單日預約紀錄 單週預…" at bounding box center [318, 220] width 637 height 441
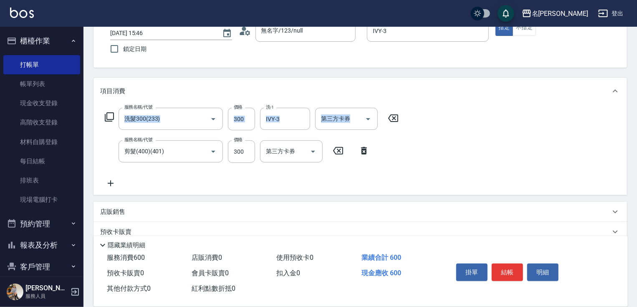
scroll to position [134, 0]
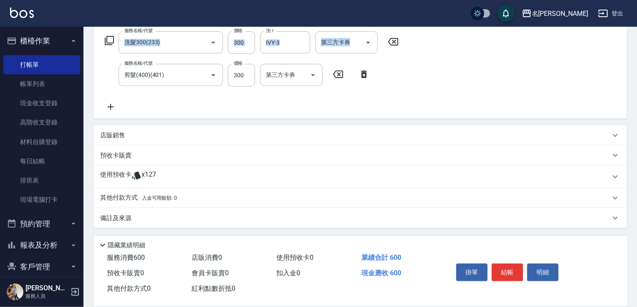
click at [122, 198] on p "其他付款方式 入金可用餘額: 0" at bounding box center [138, 197] width 77 height 9
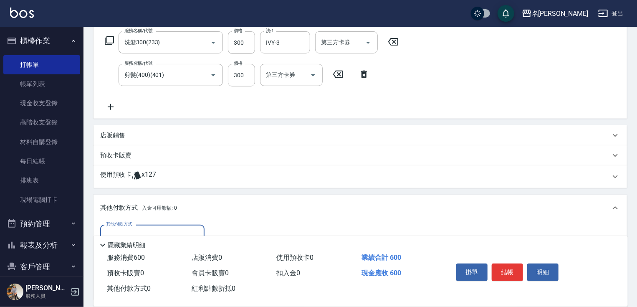
scroll to position [0, 0]
drag, startPoint x: 157, startPoint y: 235, endPoint x: 162, endPoint y: 234, distance: 5.3
click at [158, 236] on div "隱藏業績明細" at bounding box center [360, 243] width 534 height 14
drag, startPoint x: 162, startPoint y: 231, endPoint x: 160, endPoint y: 241, distance: 10.2
click at [163, 230] on input "其他付款方式" at bounding box center [152, 235] width 97 height 15
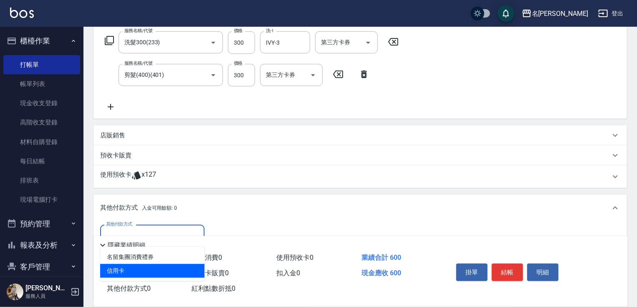
click at [144, 268] on span "信用卡" at bounding box center [152, 271] width 104 height 14
type input "信用卡"
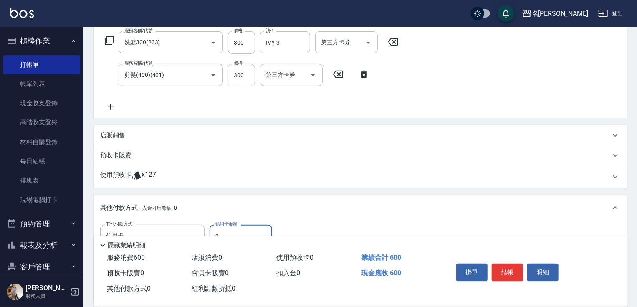
click at [212, 231] on input "0" at bounding box center [241, 236] width 63 height 23
type input "600"
click at [508, 275] on button "結帳" at bounding box center [507, 272] width 31 height 18
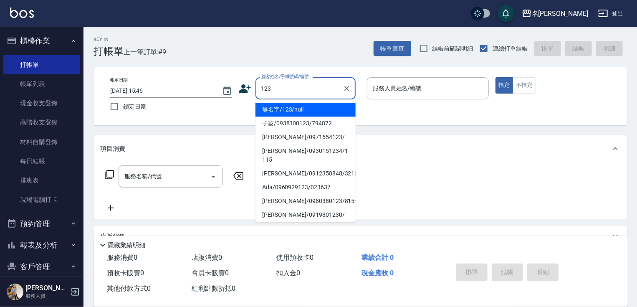
click at [309, 110] on li "無名字/123/null" at bounding box center [305, 110] width 100 height 14
type input "無名字/123/null"
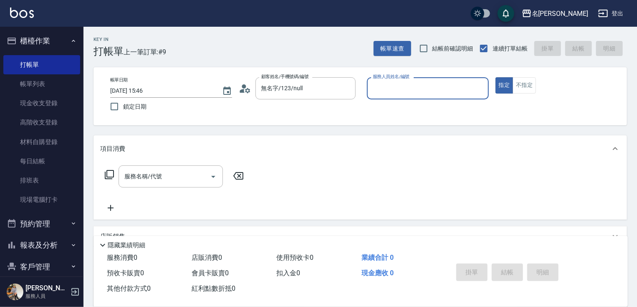
click at [392, 87] on input "服務人員姓名/編號" at bounding box center [428, 88] width 114 height 15
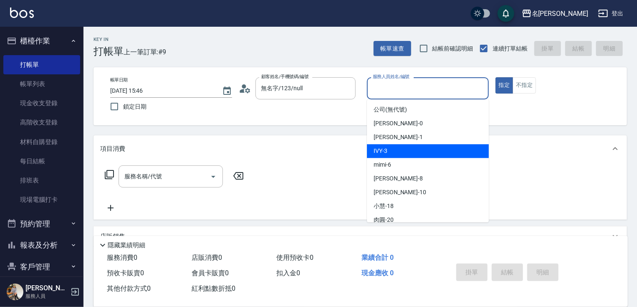
click at [390, 148] on div "IVY -3" at bounding box center [428, 151] width 122 height 14
type input "IVY-3"
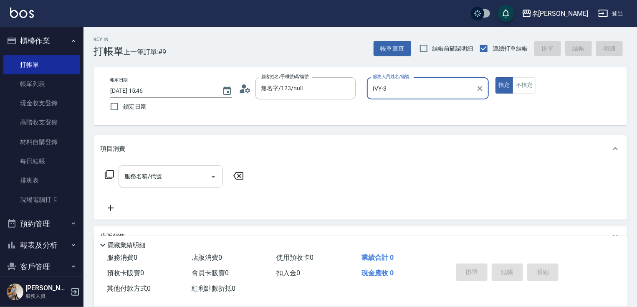
click at [159, 174] on input "服務名稱/代號" at bounding box center [164, 176] width 84 height 15
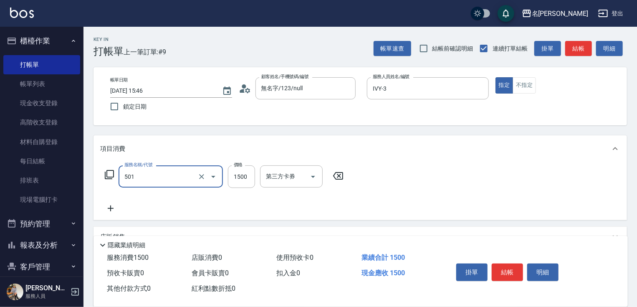
type input "染髮(1500)(501)"
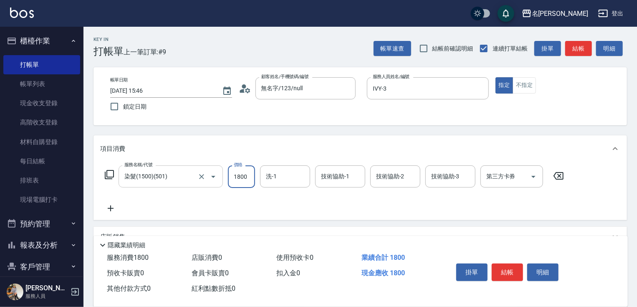
type input "1800"
type input "鴨肉-23"
type input "肉圓-20"
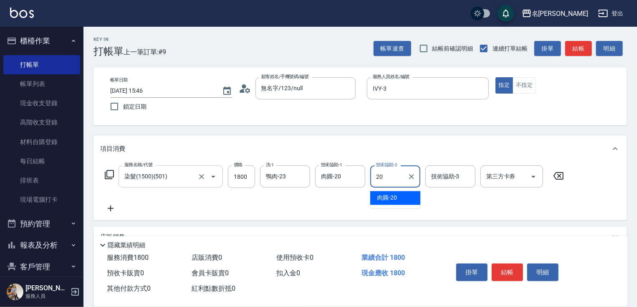
type input "肉圓-20"
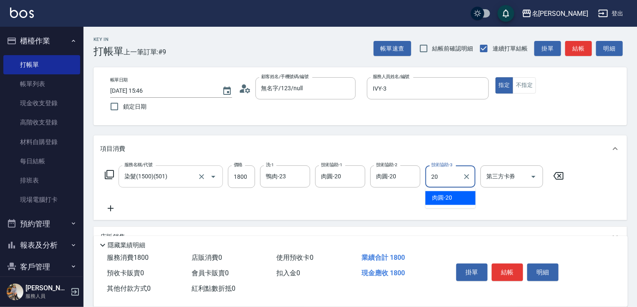
type input "肉圓-20"
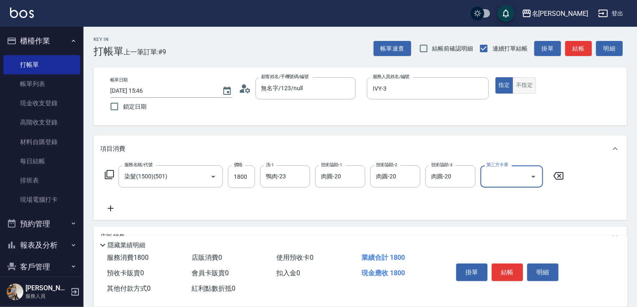
click at [523, 80] on button "不指定" at bounding box center [524, 85] width 23 height 16
click at [498, 269] on button "結帳" at bounding box center [507, 272] width 31 height 18
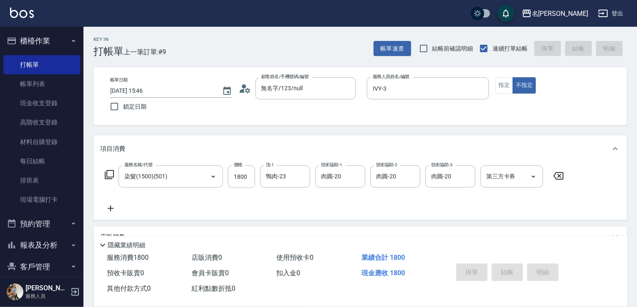
type input "[DATE] 15:47"
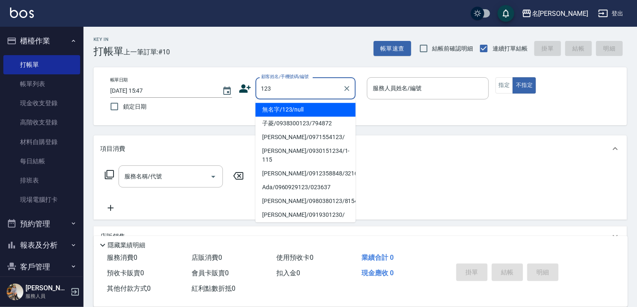
click at [306, 107] on li "無名字/123/null" at bounding box center [305, 110] width 100 height 14
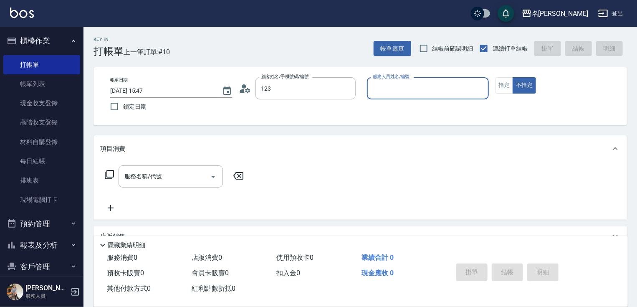
type input "無名字/123/null"
click at [389, 86] on input "服務人員姓名/編號" at bounding box center [428, 88] width 114 height 15
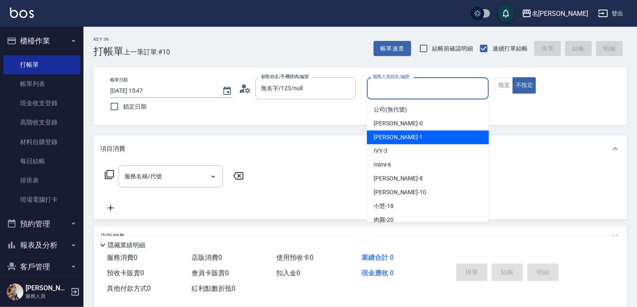
click at [397, 140] on span "[PERSON_NAME] -1" at bounding box center [398, 137] width 49 height 9
type input "[PERSON_NAME]-1"
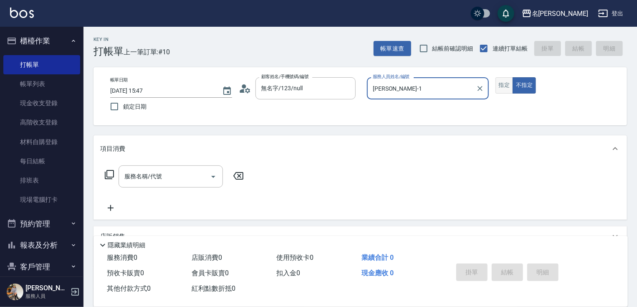
click at [505, 81] on button "指定" at bounding box center [504, 85] width 18 height 16
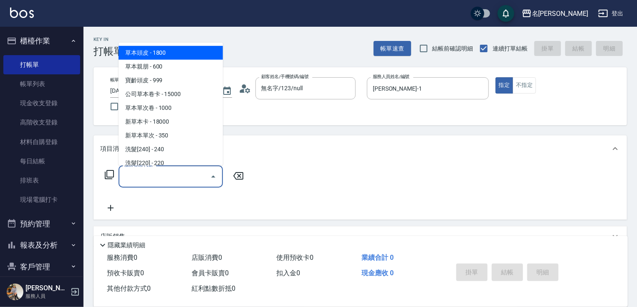
click at [159, 169] on input "服務名稱/代號" at bounding box center [164, 176] width 84 height 15
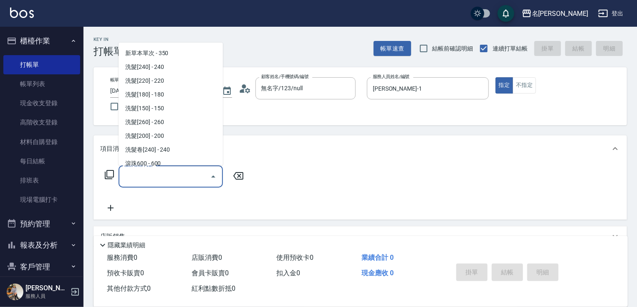
scroll to position [129, 0]
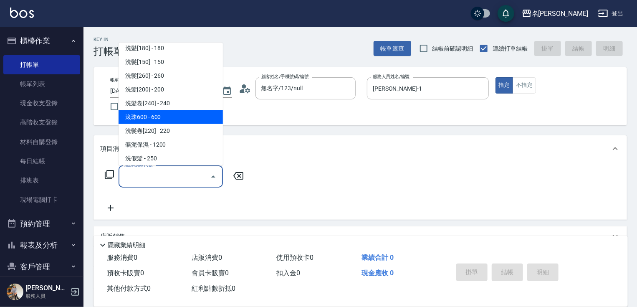
click at [150, 119] on span "滾珠600 - 600" at bounding box center [171, 117] width 104 height 14
type input "滾珠600(208)"
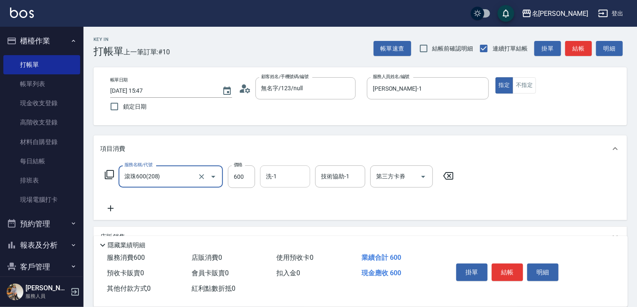
click at [280, 176] on input "洗-1" at bounding box center [285, 176] width 43 height 15
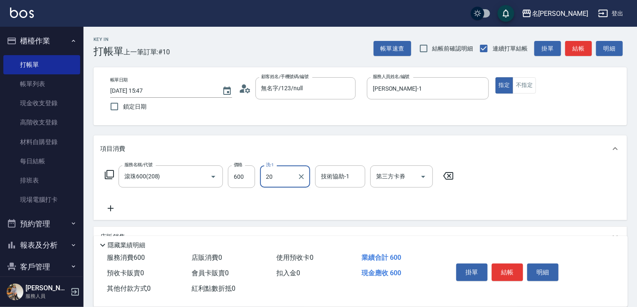
type input "肉圓-20"
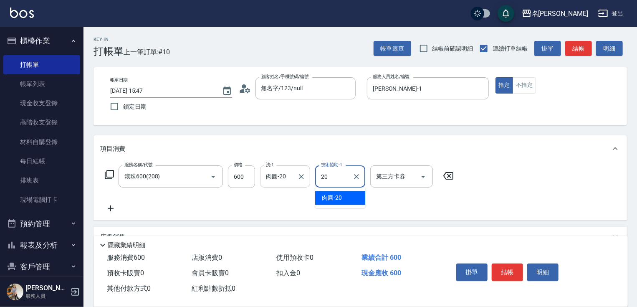
type input "肉圓-20"
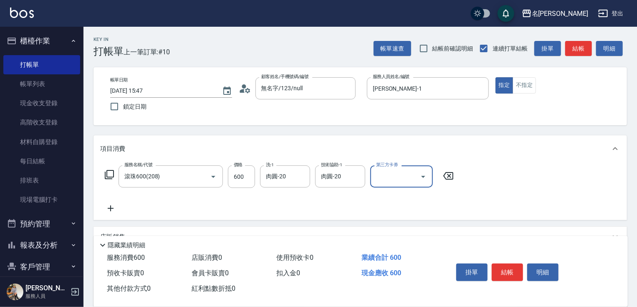
click at [108, 209] on icon at bounding box center [110, 208] width 21 height 10
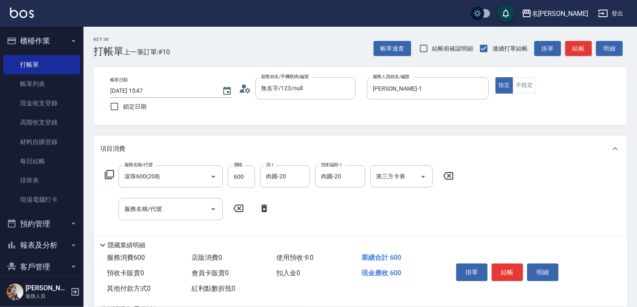
click at [107, 174] on icon at bounding box center [109, 174] width 10 height 10
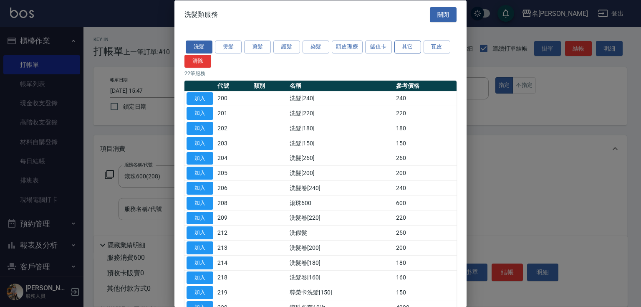
click at [409, 44] on button "其它" at bounding box center [407, 46] width 27 height 13
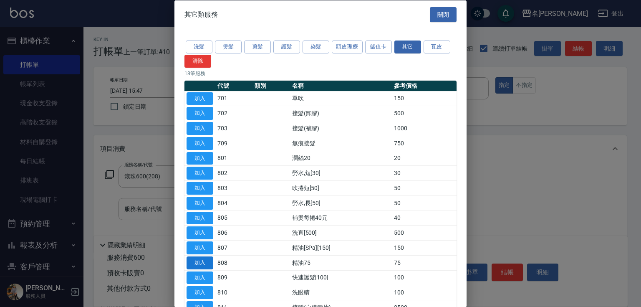
click at [198, 260] on button "加入" at bounding box center [200, 262] width 27 height 13
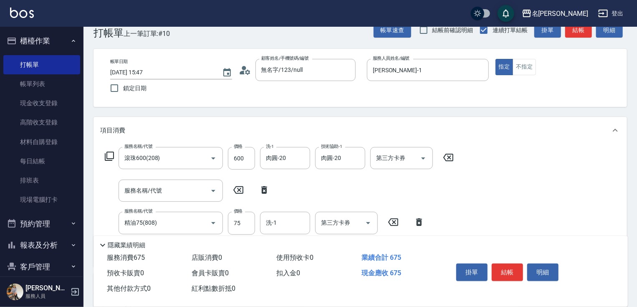
scroll to position [33, 0]
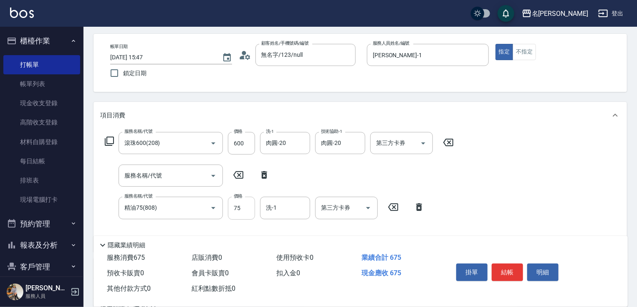
click at [236, 200] on input "75" at bounding box center [241, 208] width 27 height 23
type input "450"
click at [517, 265] on button "結帳" at bounding box center [507, 272] width 31 height 18
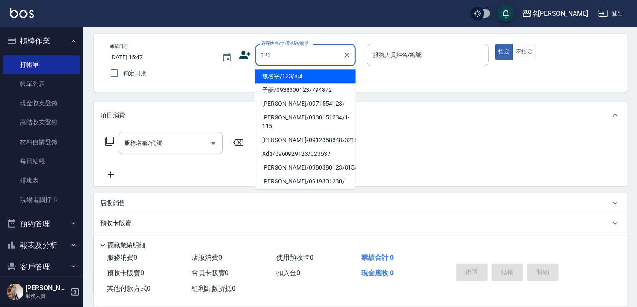
click at [302, 82] on li "無名字/123/null" at bounding box center [305, 76] width 100 height 14
type input "無名字/123/null"
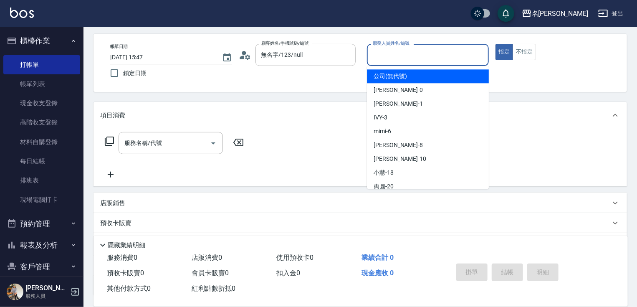
click at [384, 52] on input "服務人員姓名/編號" at bounding box center [428, 55] width 114 height 15
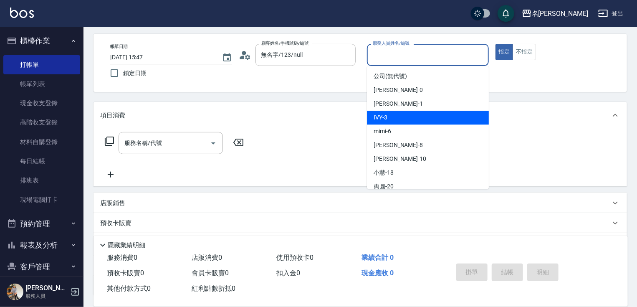
click at [392, 119] on div "IVY -3" at bounding box center [428, 118] width 122 height 14
type input "IVY-3"
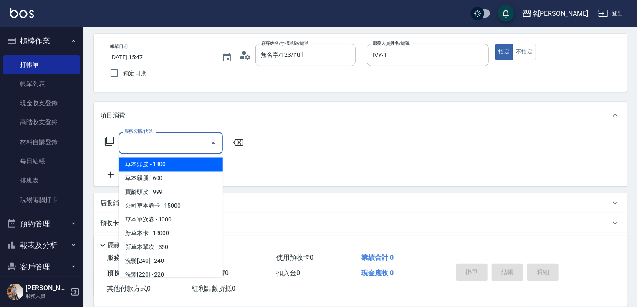
click at [188, 143] on input "服務名稱/代號" at bounding box center [164, 143] width 84 height 15
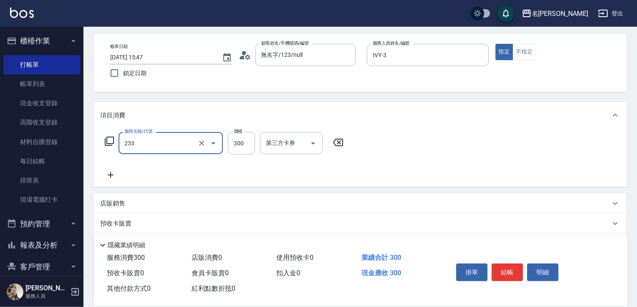
type input "洗髮300(233)"
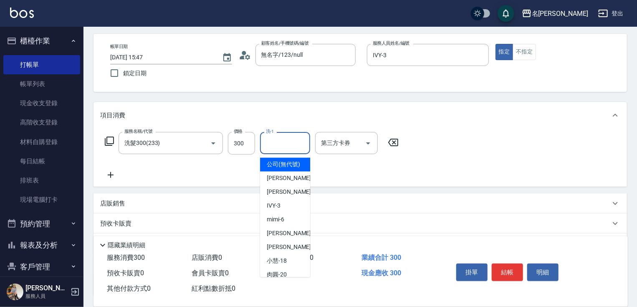
click at [280, 147] on input "洗-1" at bounding box center [285, 143] width 43 height 15
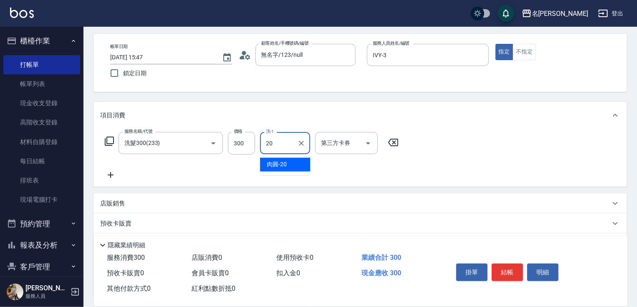
type input "肉圓-20"
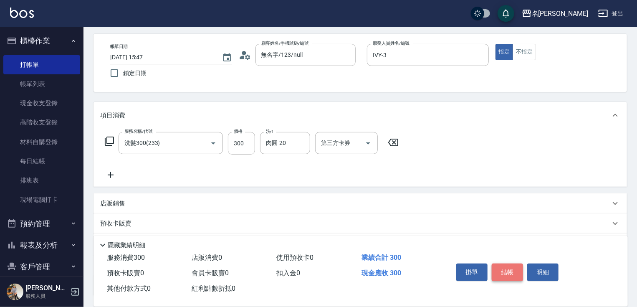
click at [509, 270] on button "結帳" at bounding box center [507, 272] width 31 height 18
type input "[DATE] 15:48"
